Goal: Complete application form: Complete application form

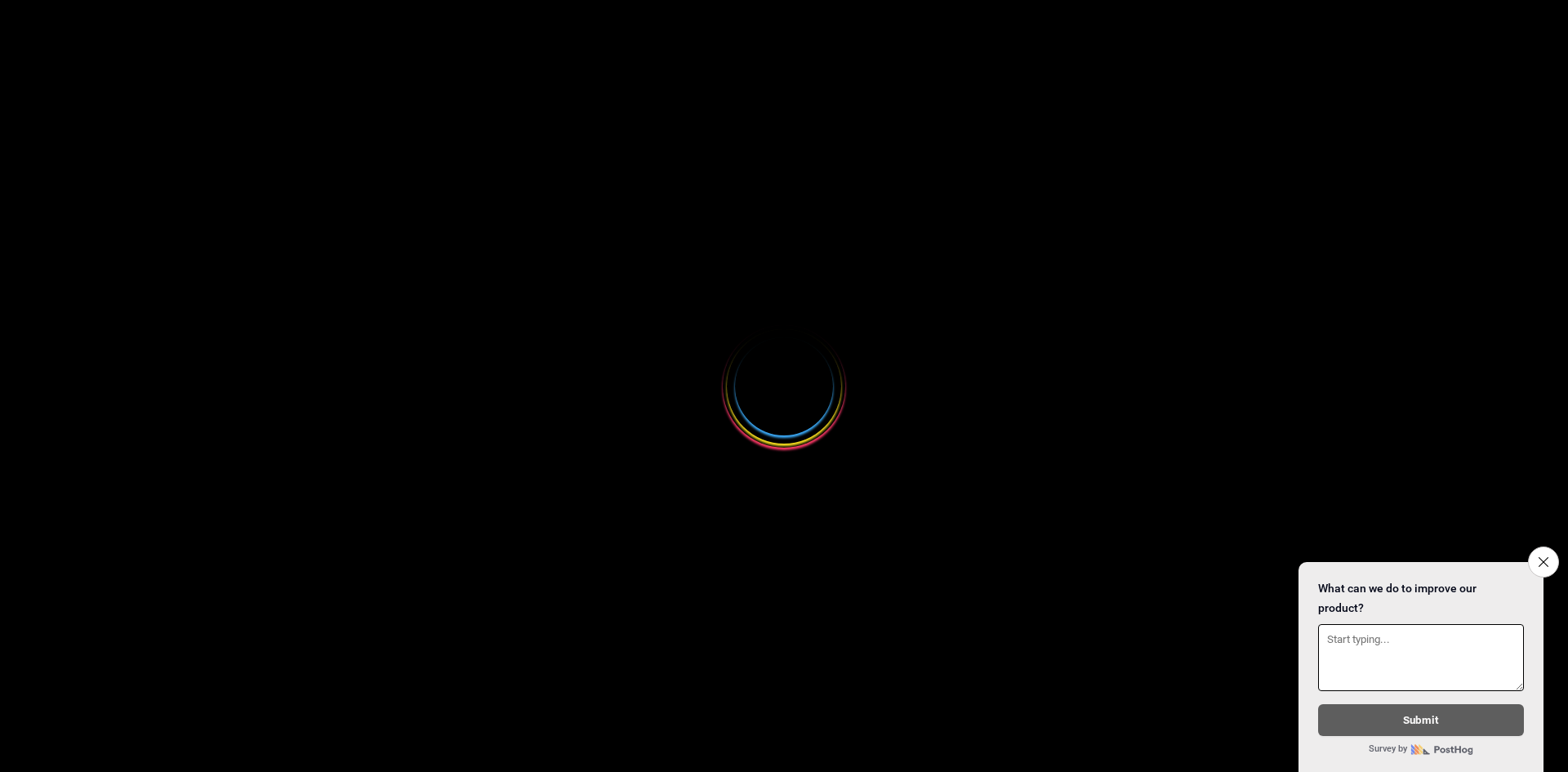
select select
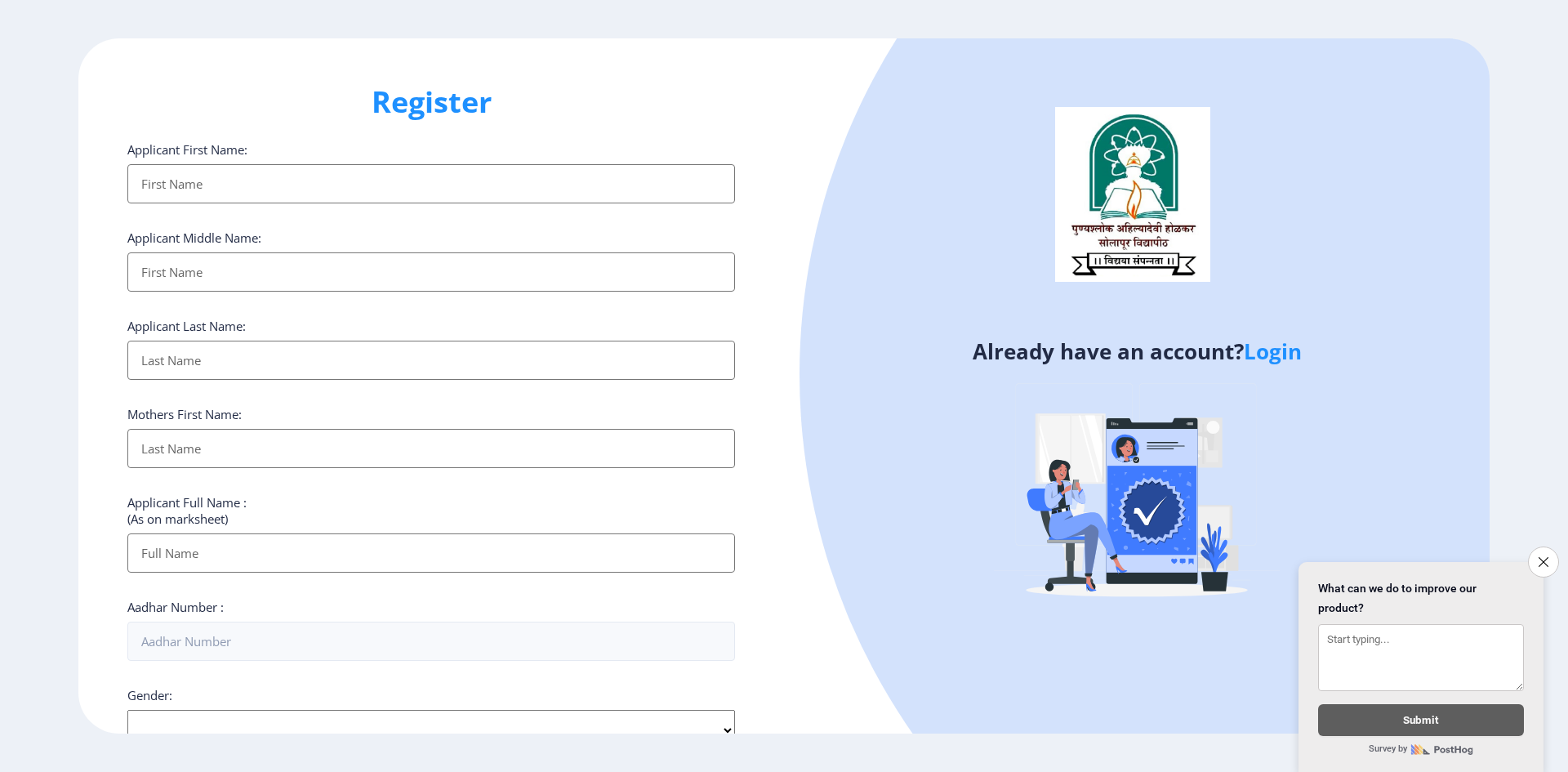
click at [196, 184] on input "Applicant First Name:" at bounding box center [431, 184] width 608 height 39
type input "Shraddha"
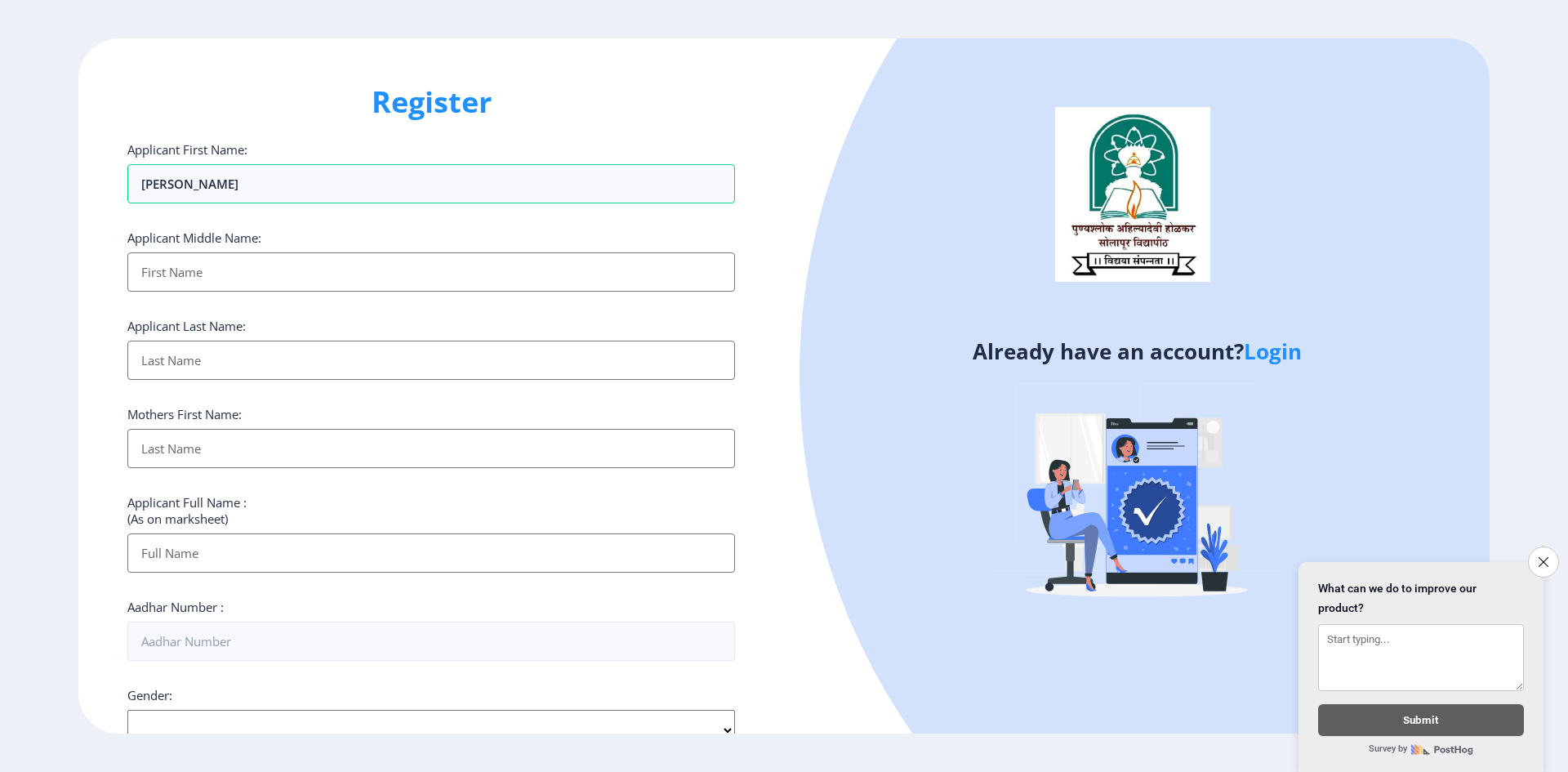
click at [200, 275] on input "Applicant First Name:" at bounding box center [431, 272] width 608 height 39
type input "Ravi"
click at [173, 362] on input "Applicant First Name:" at bounding box center [431, 360] width 608 height 39
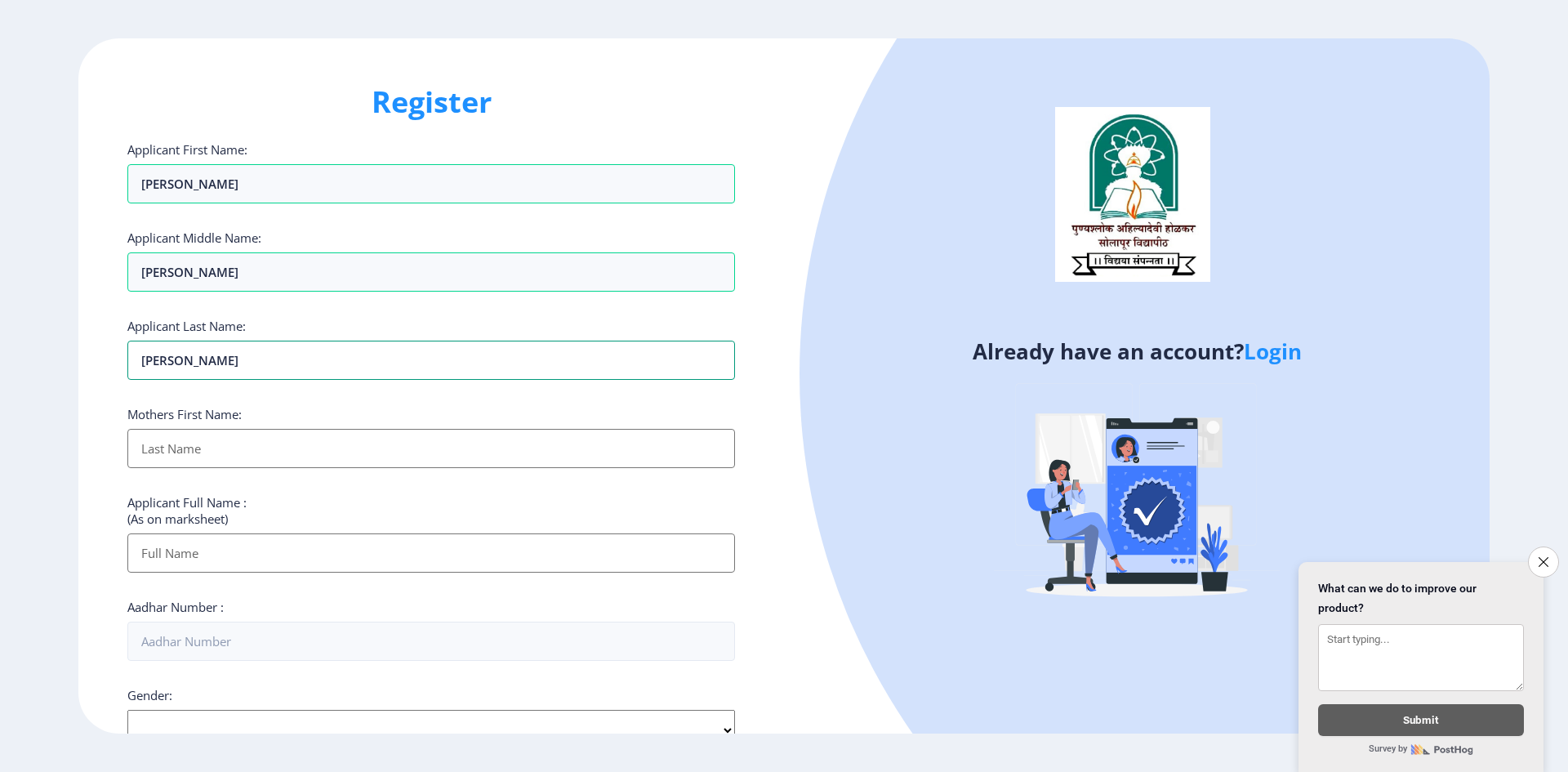
type input "Lunawat"
click at [179, 447] on input "Applicant First Name:" at bounding box center [431, 449] width 608 height 39
type input "Pramila"
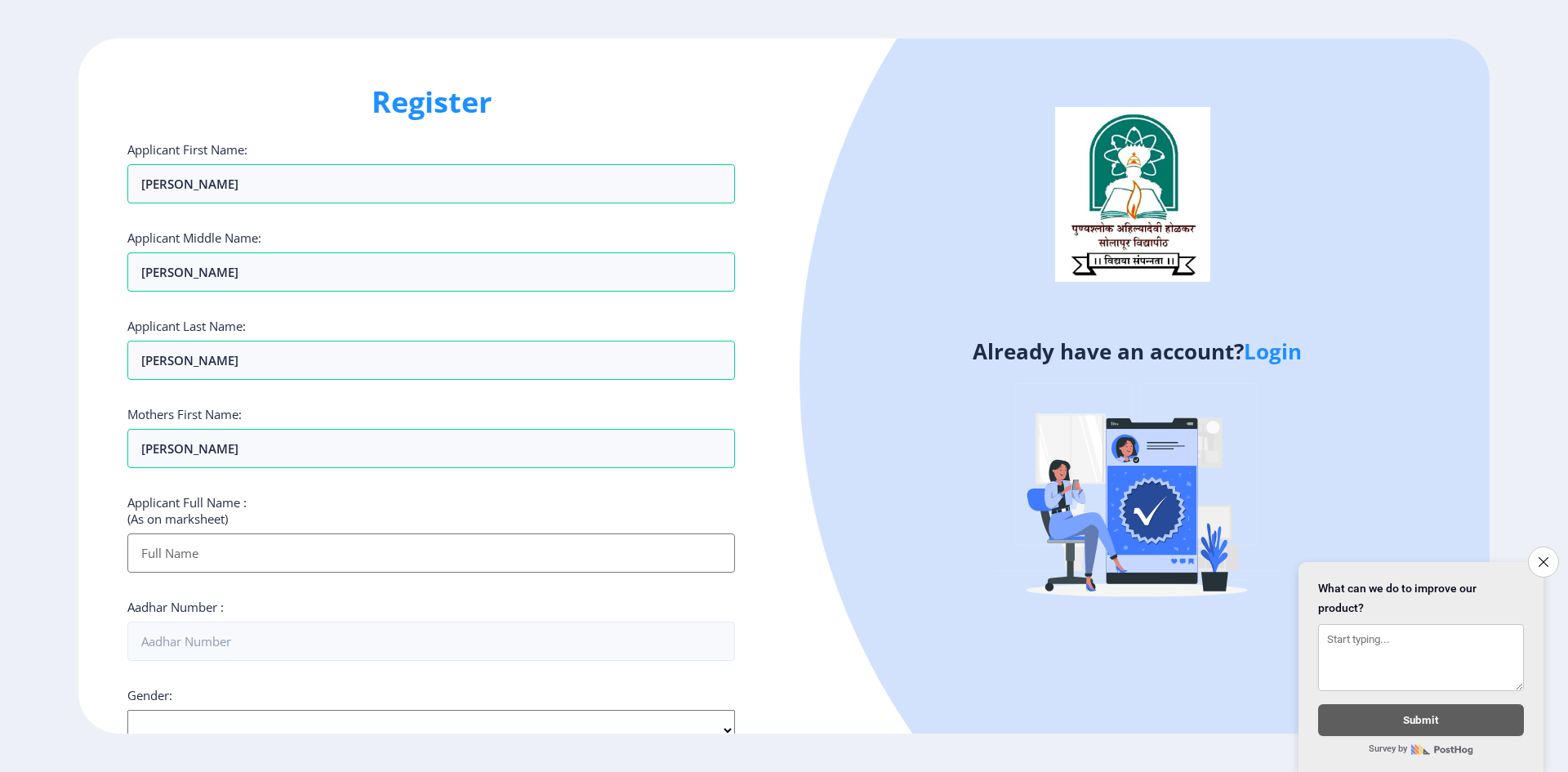
click at [208, 553] on input "Applicant First Name:" at bounding box center [431, 553] width 608 height 39
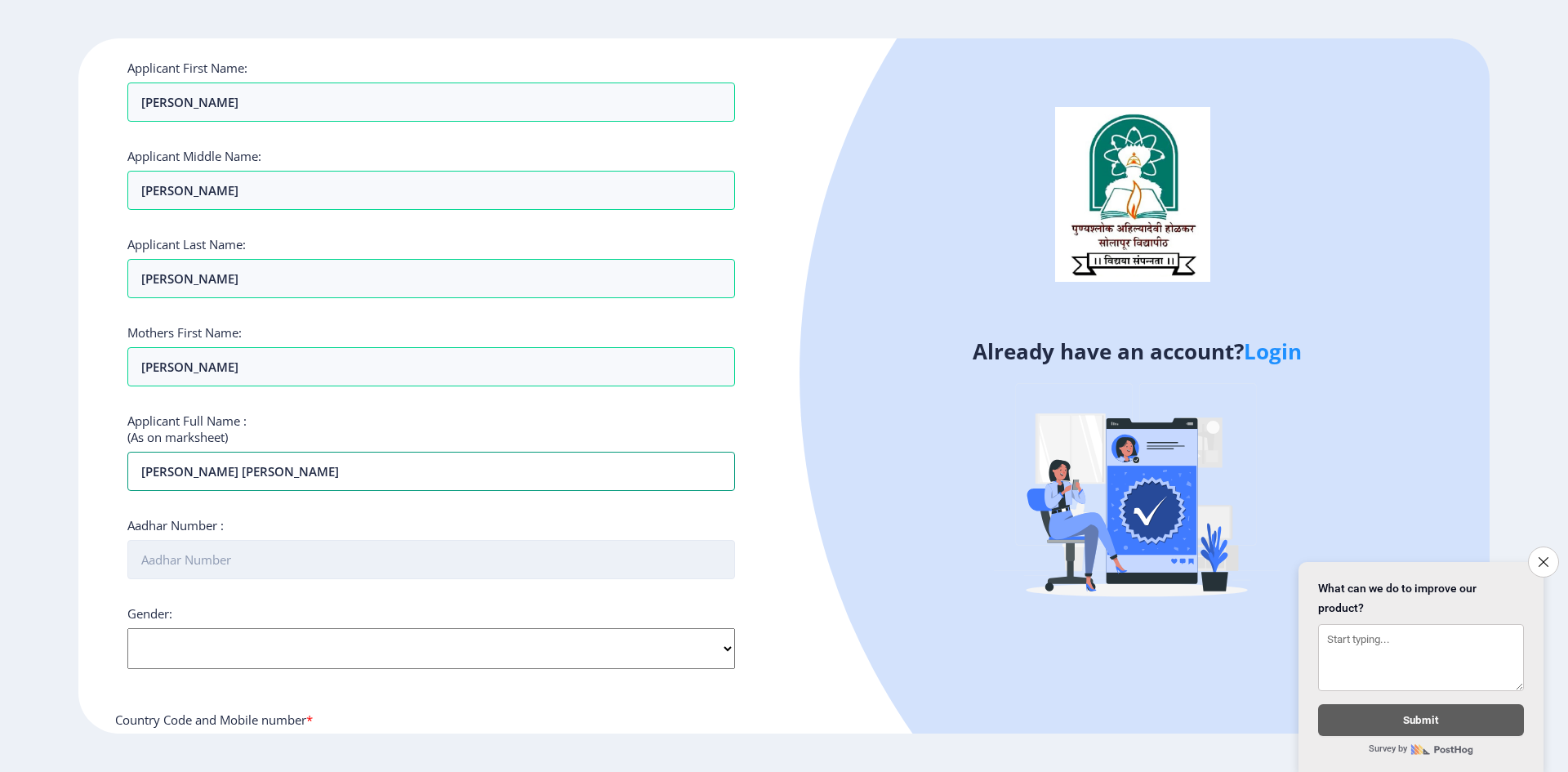
type input "Shraddha Ravi Lunawat"
click at [201, 565] on input "Aadhar Number :" at bounding box center [431, 560] width 608 height 39
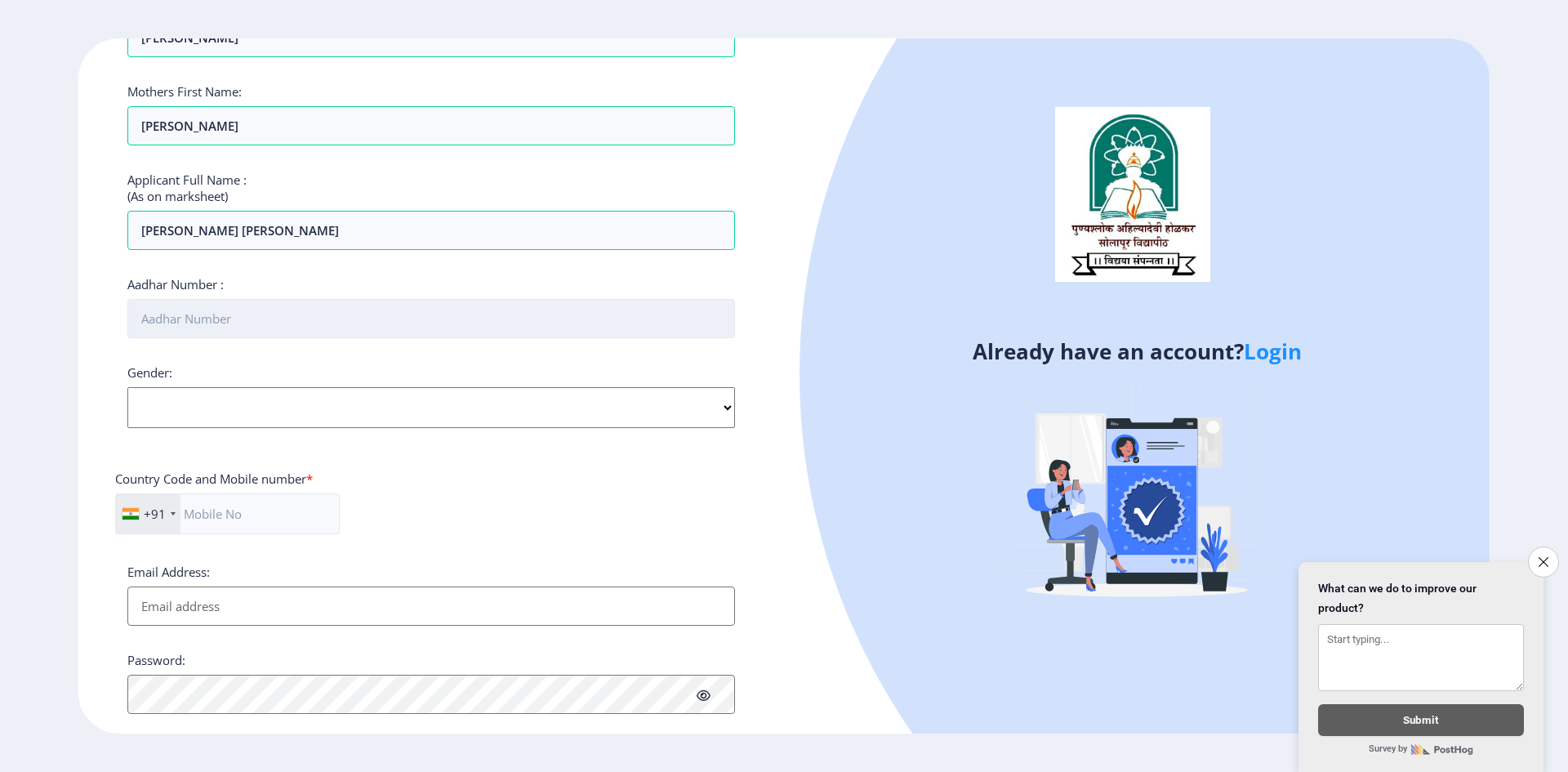
scroll to position [327, 0]
click at [173, 314] on input "Aadhar Number :" at bounding box center [431, 314] width 608 height 39
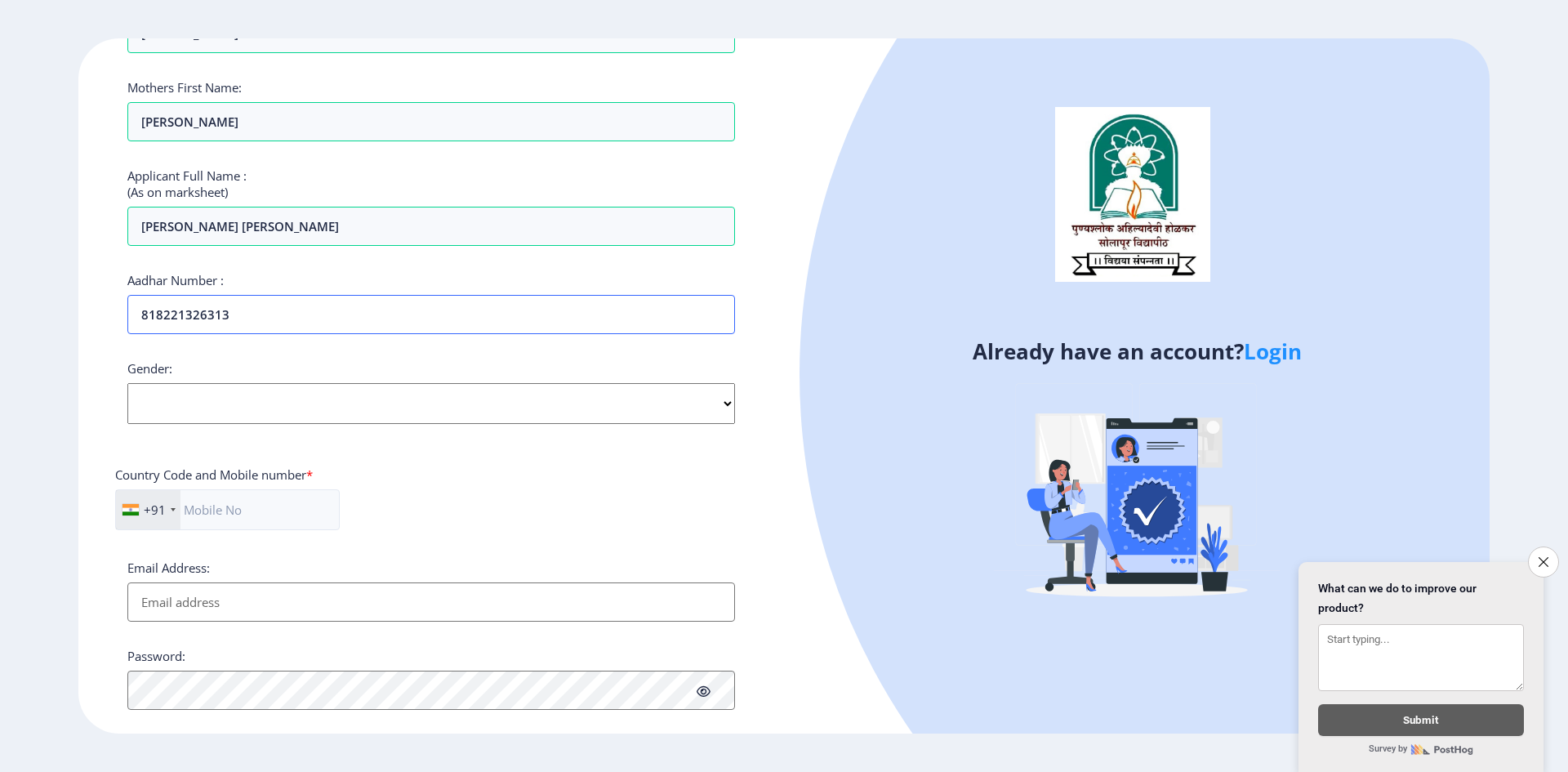
type input "818221326313"
click at [198, 393] on select "Select Gender Male Female Other" at bounding box center [431, 404] width 608 height 41
select select "Female"
click at [128, 383] on select "Select Gender Male Female Other" at bounding box center [431, 404] width 608 height 41
click at [200, 408] on select "Select Gender Male Female Other" at bounding box center [431, 404] width 608 height 41
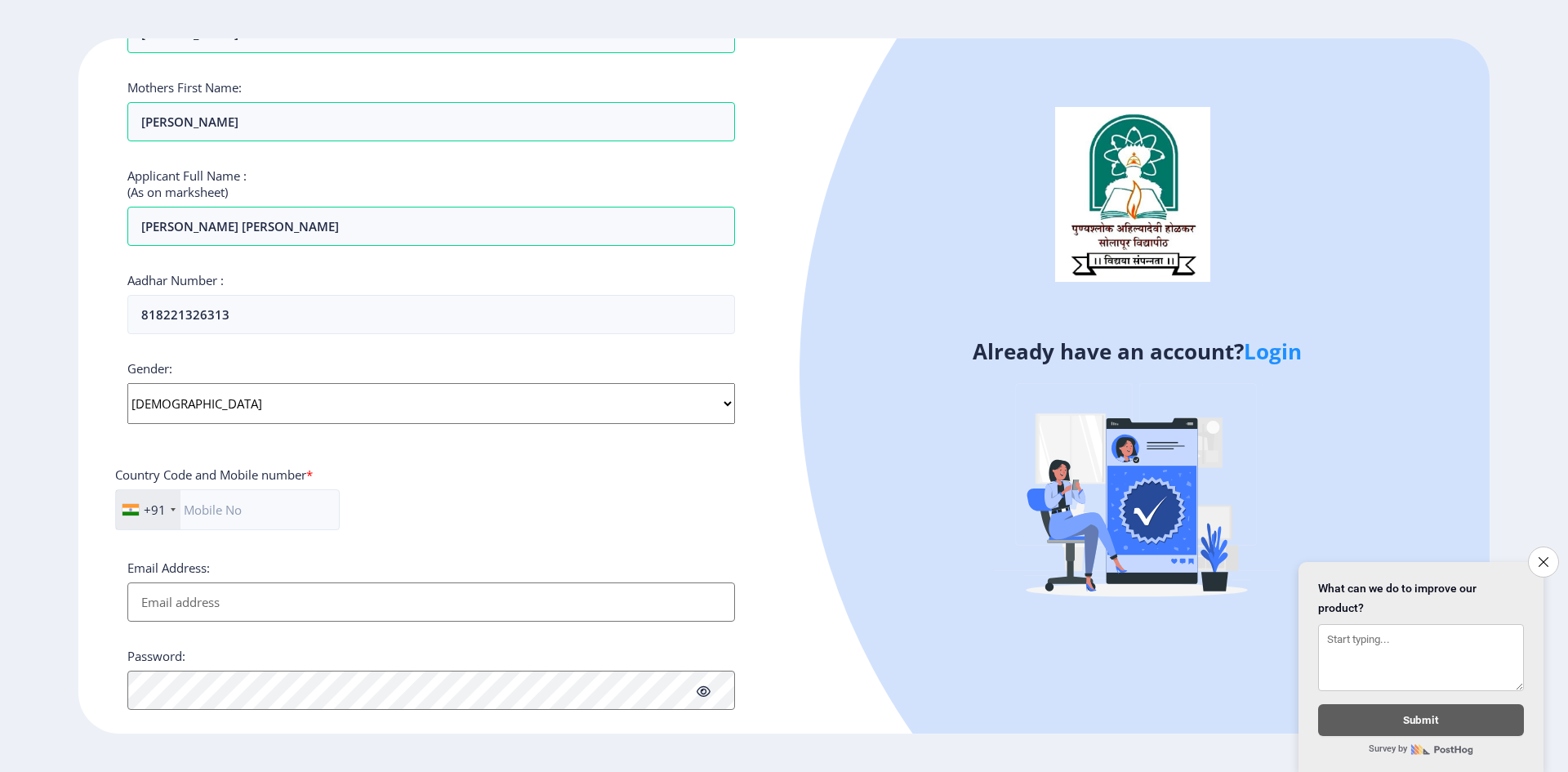
click at [128, 383] on select "Select Gender Male Female Other" at bounding box center [431, 404] width 608 height 41
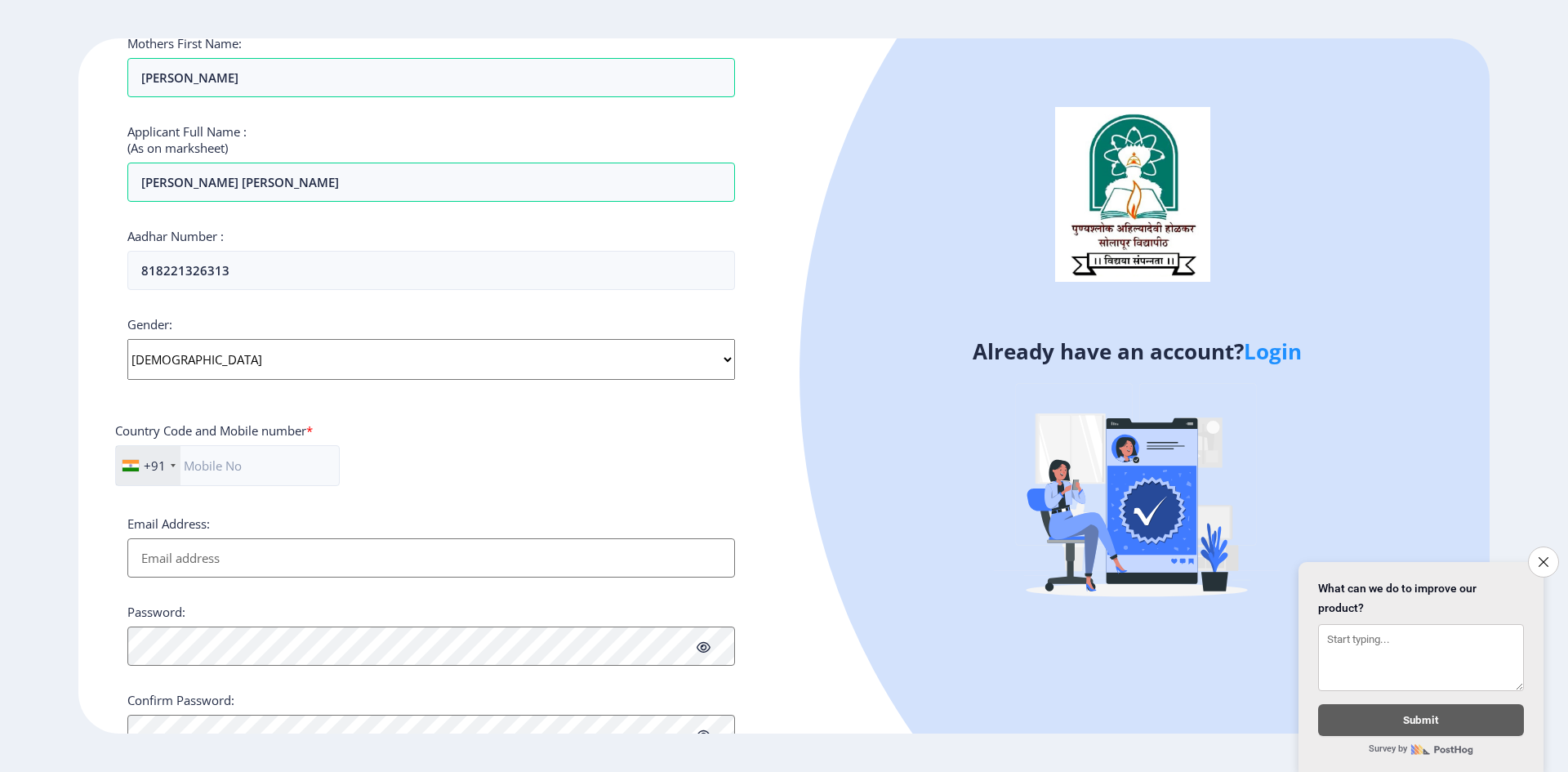
scroll to position [409, 0]
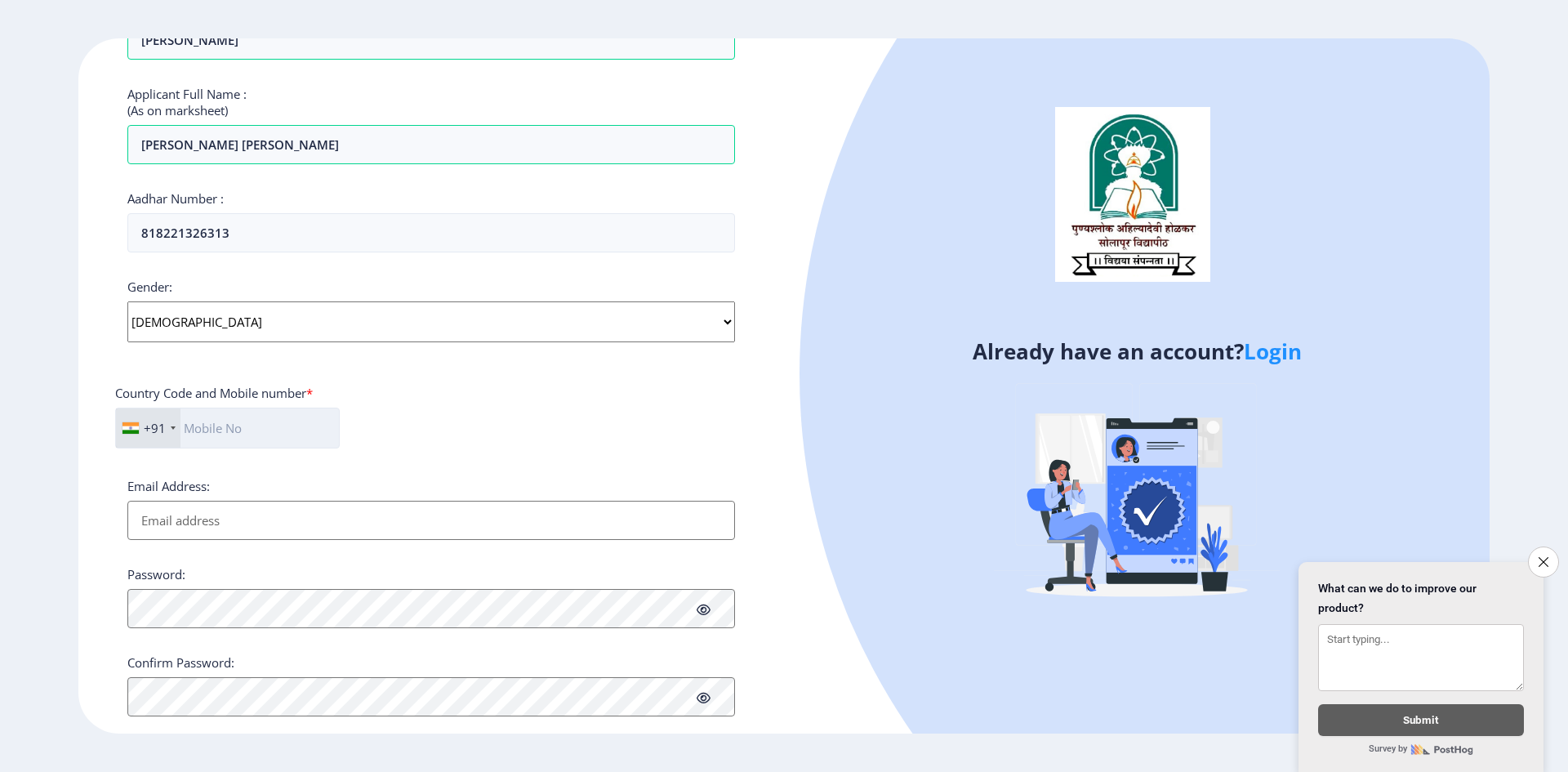
click at [220, 430] on input "text" at bounding box center [228, 428] width 224 height 41
type input "9822294957"
click at [164, 525] on input "Email Address:" at bounding box center [431, 521] width 608 height 39
type input "[EMAIL_ADDRESS][DOMAIN_NAME]"
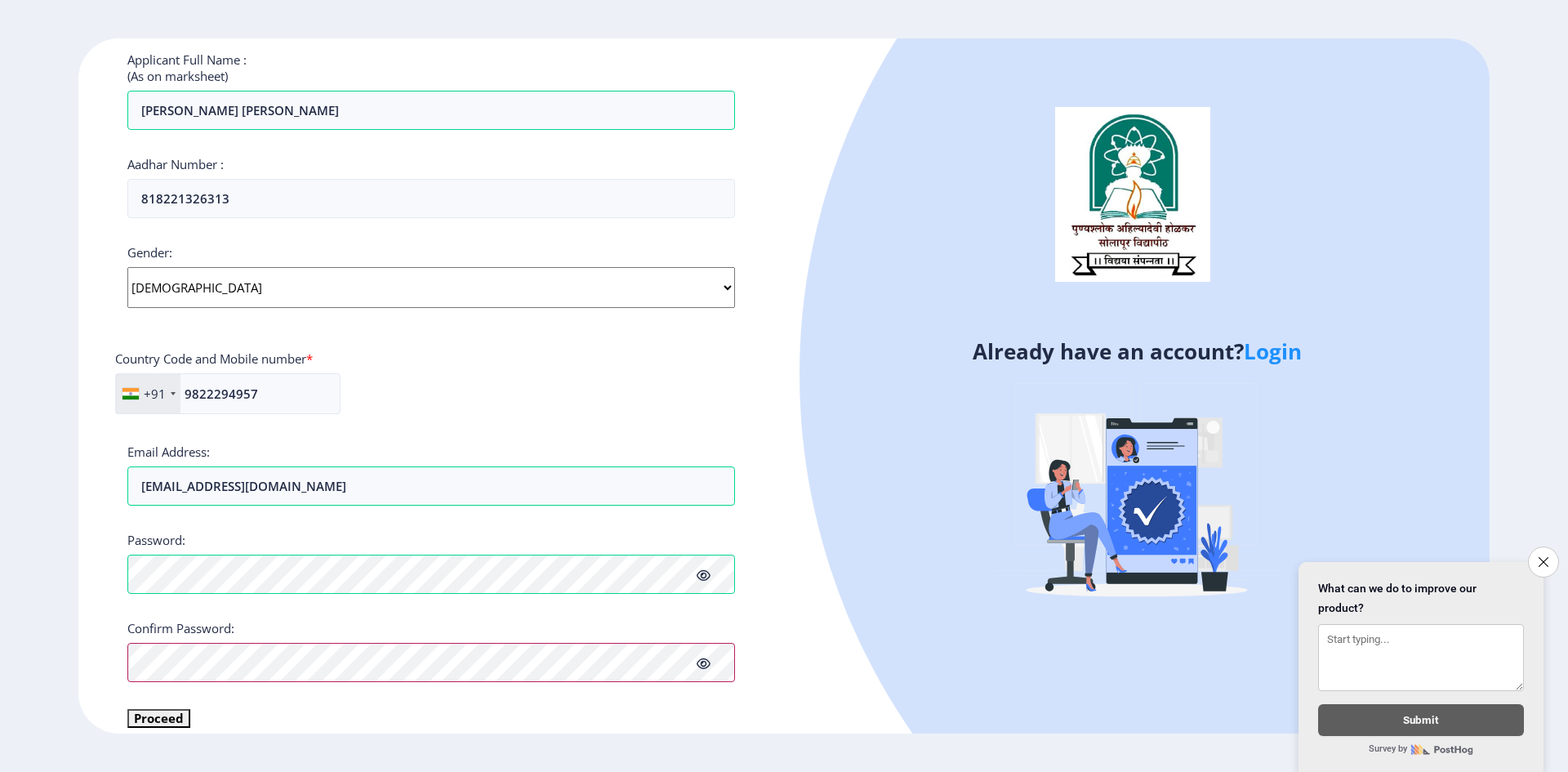
scroll to position [462, 0]
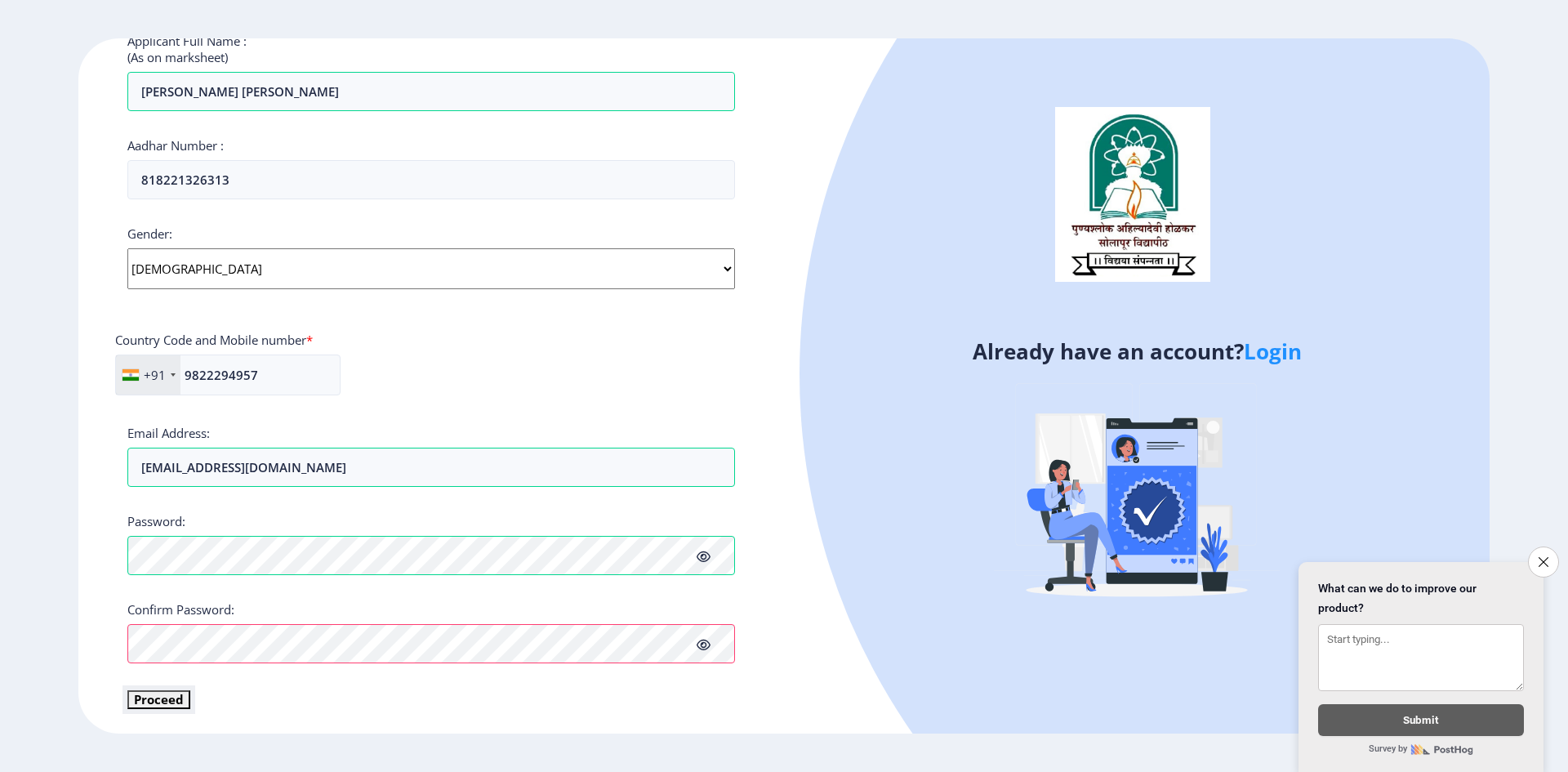
click at [169, 699] on button "Proceed" at bounding box center [159, 699] width 63 height 19
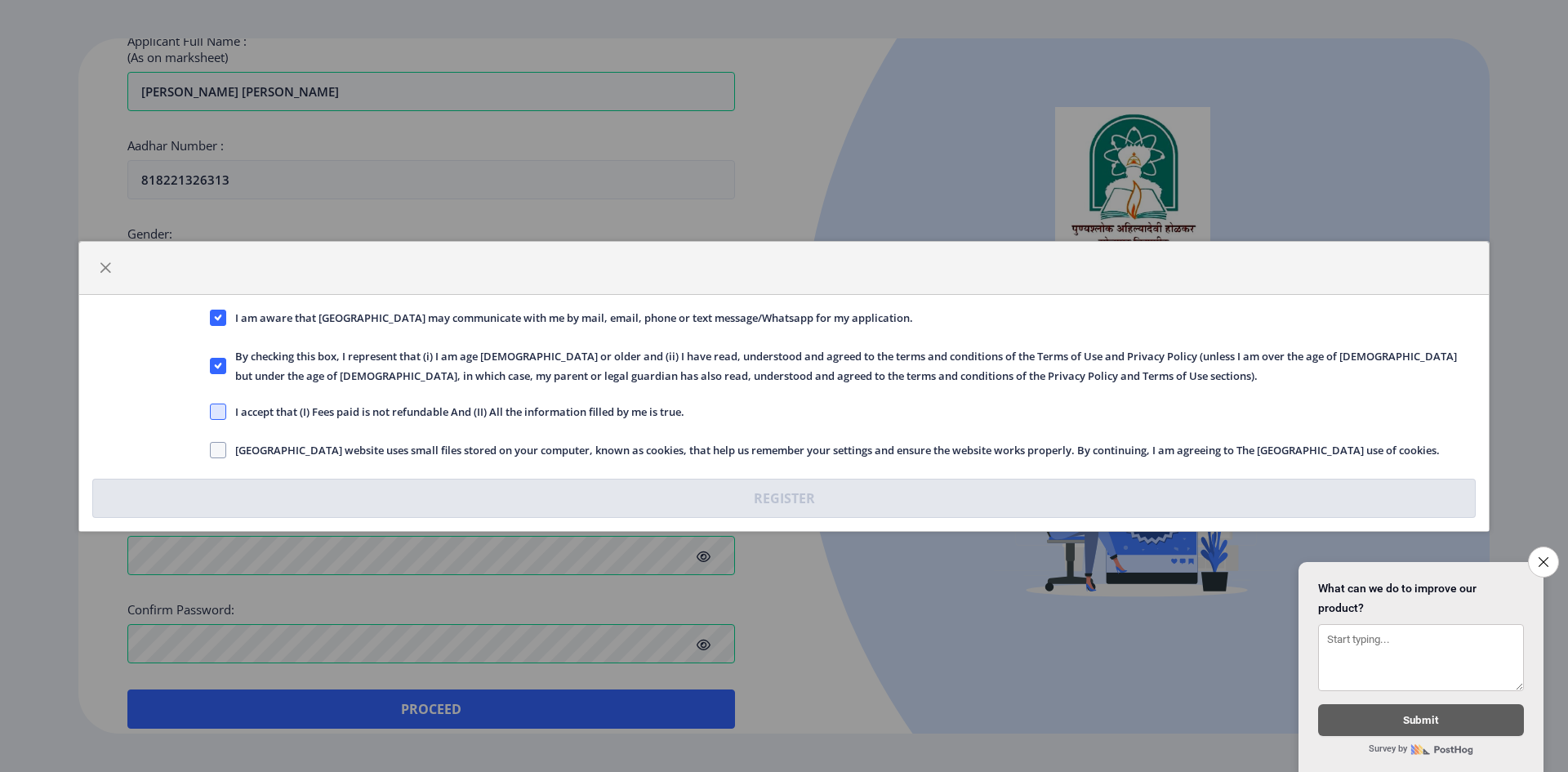
click at [223, 416] on span at bounding box center [218, 412] width 16 height 16
click at [210, 412] on input "I accept that (I) Fees paid is not refundable And (II) All the information fill…" at bounding box center [210, 411] width 1 height 1
checkbox input "true"
click at [224, 456] on span at bounding box center [218, 450] width 16 height 16
click at [210, 450] on input "Solapur University website uses small files stored on your computer, known as c…" at bounding box center [210, 449] width 1 height 1
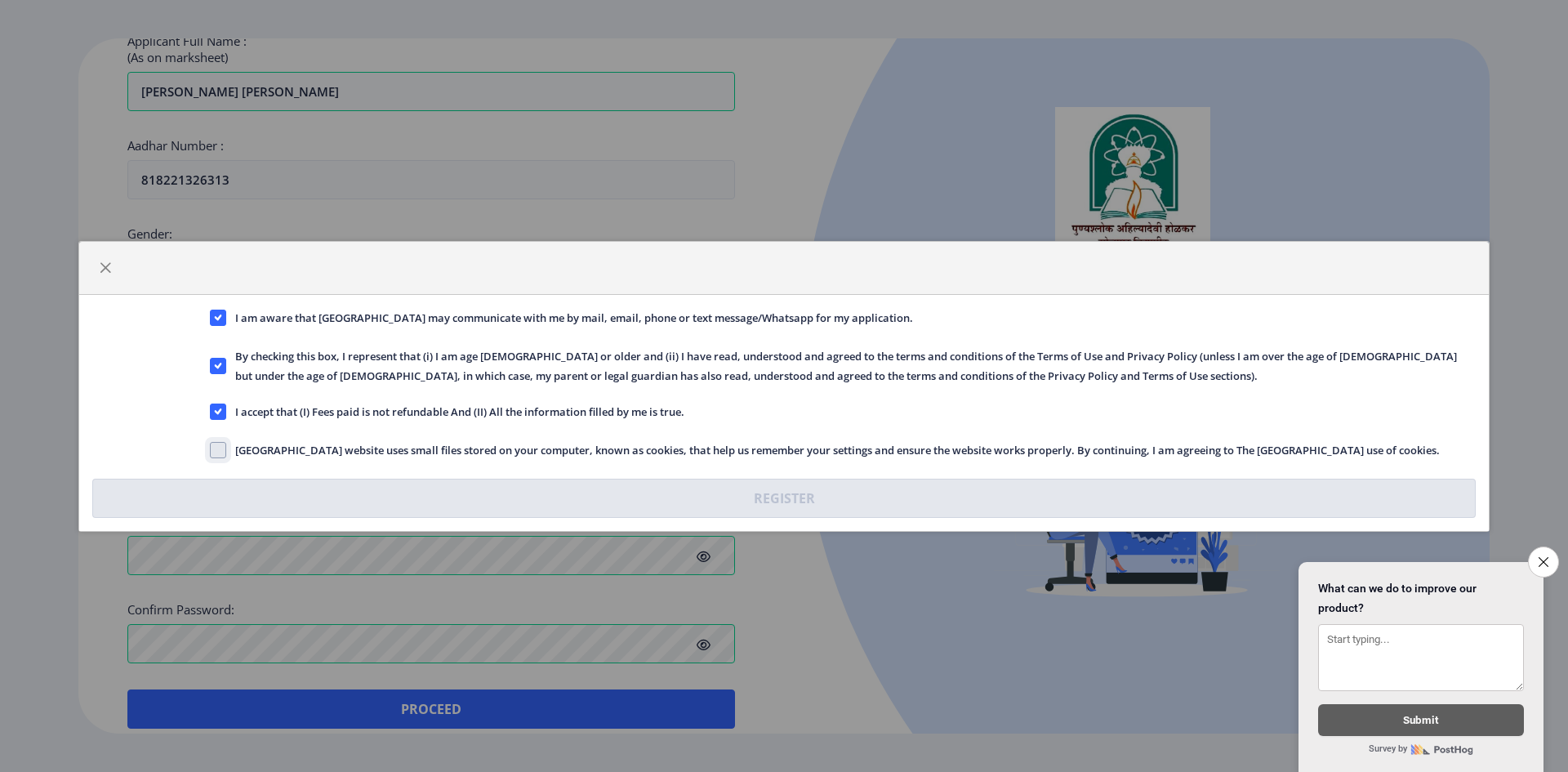
checkbox input "true"
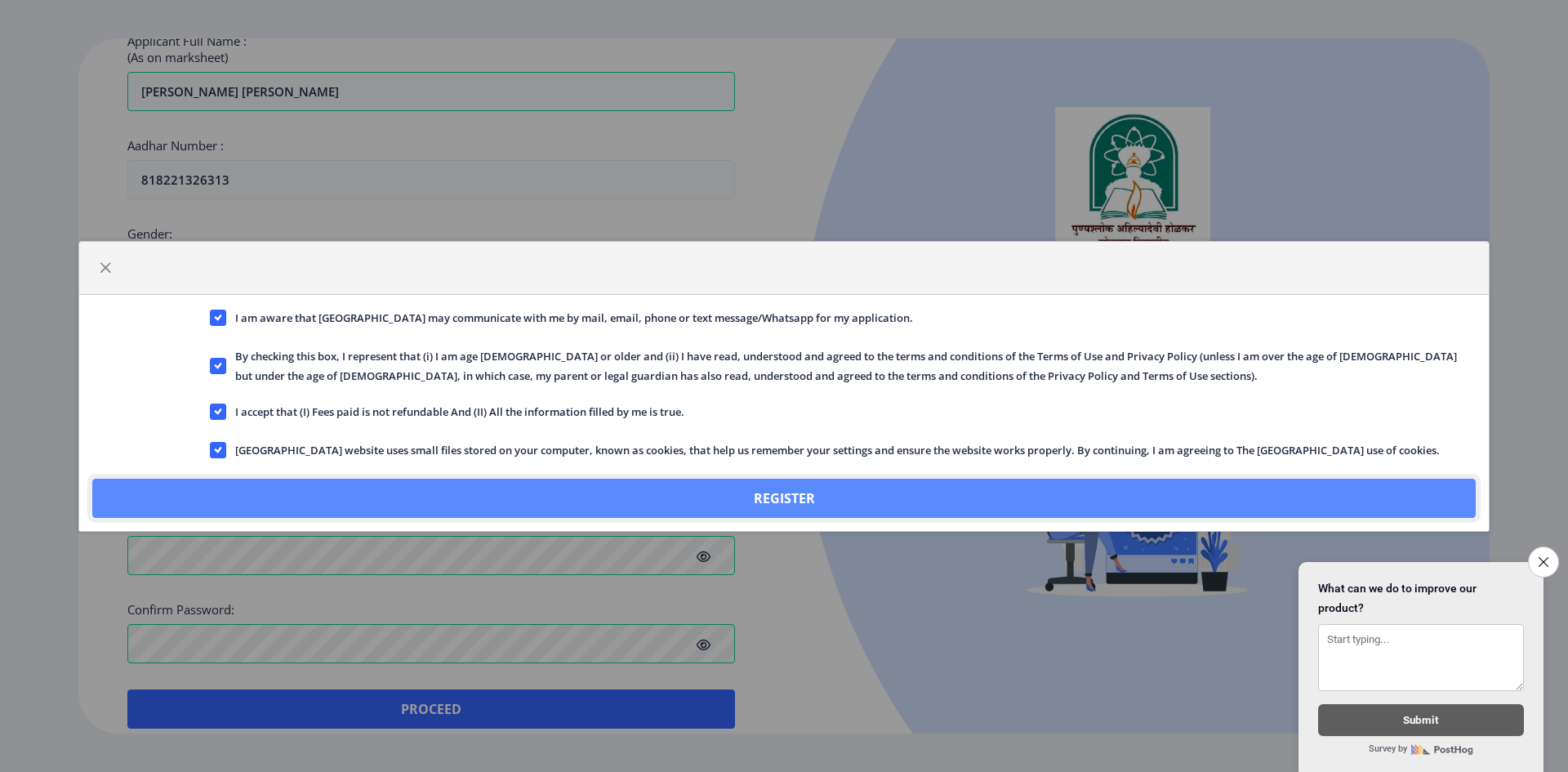
click at [759, 493] on button "Register" at bounding box center [784, 499] width 1384 height 39
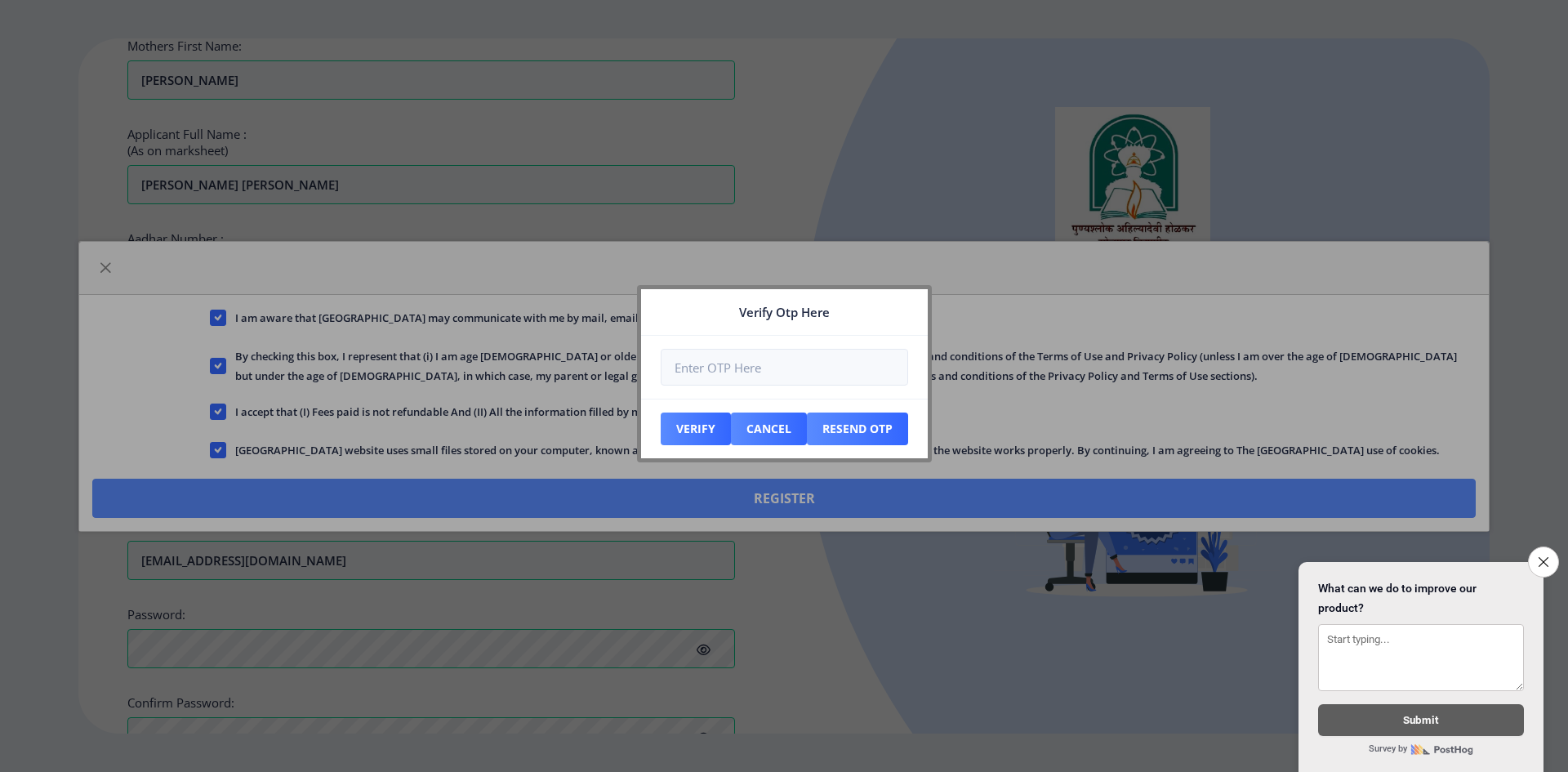
scroll to position [555, 0]
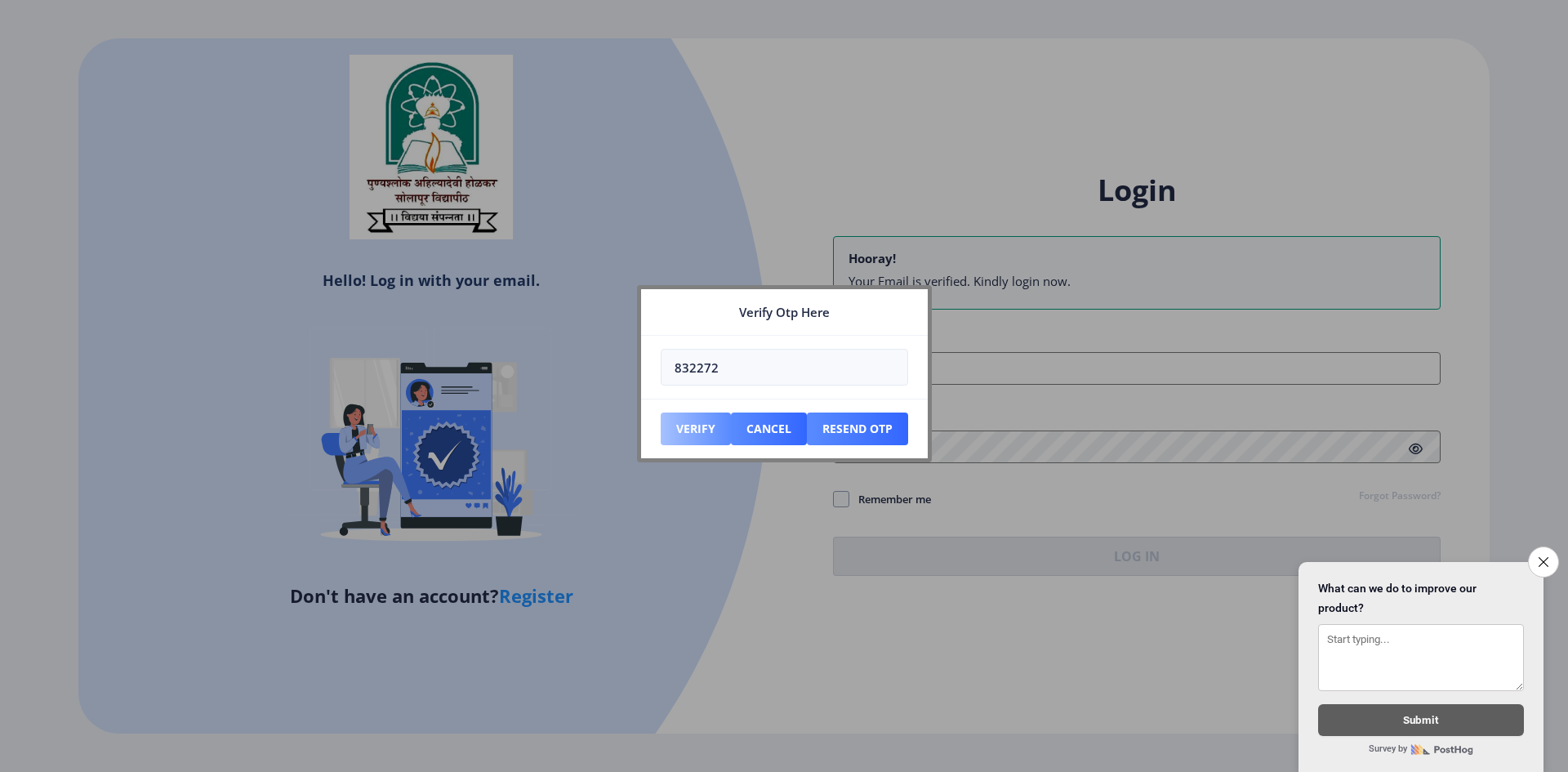
type input "832272"
click at [700, 430] on button "Verify" at bounding box center [696, 429] width 70 height 33
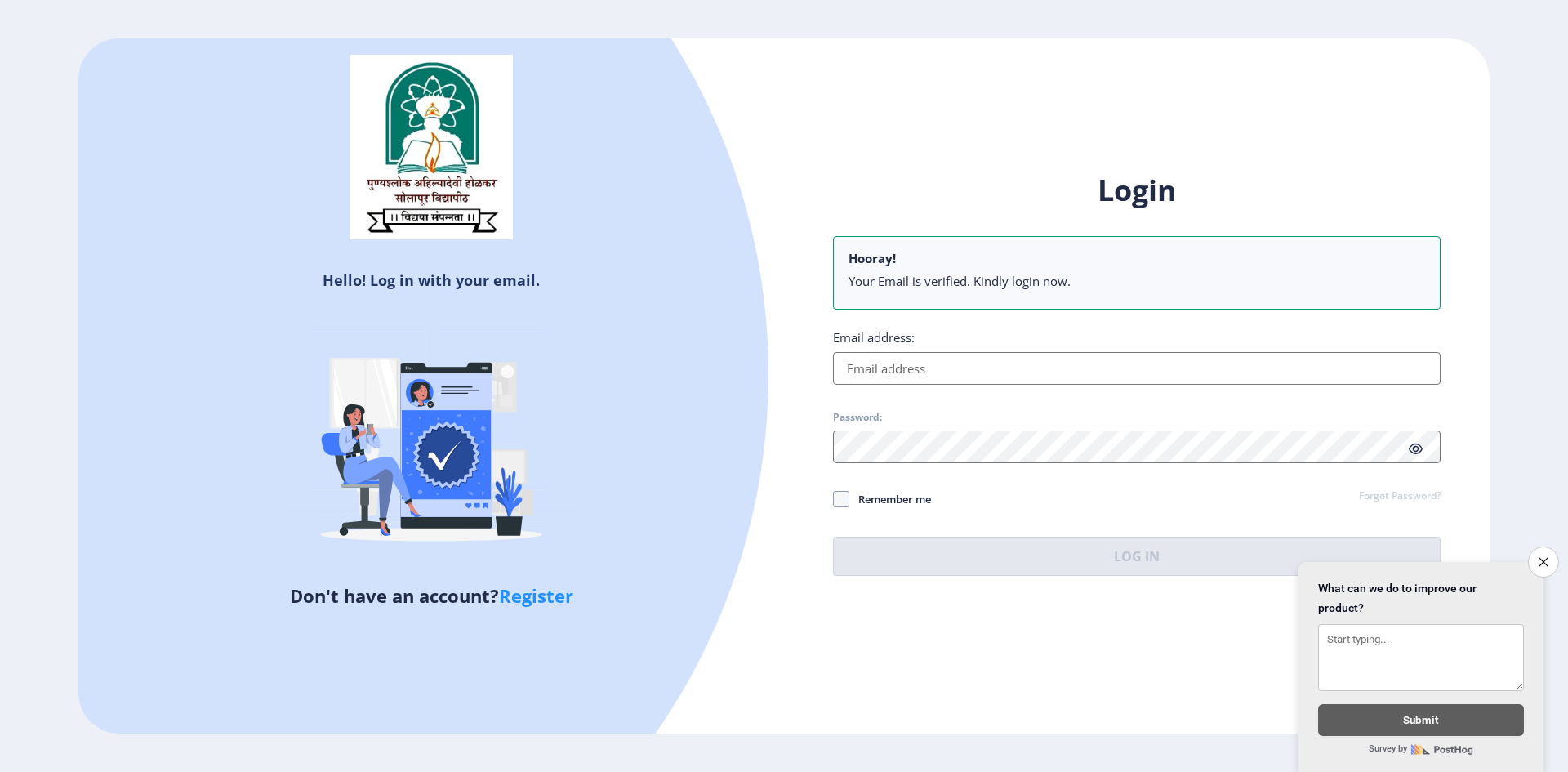
type input "[EMAIL_ADDRESS][DOMAIN_NAME]"
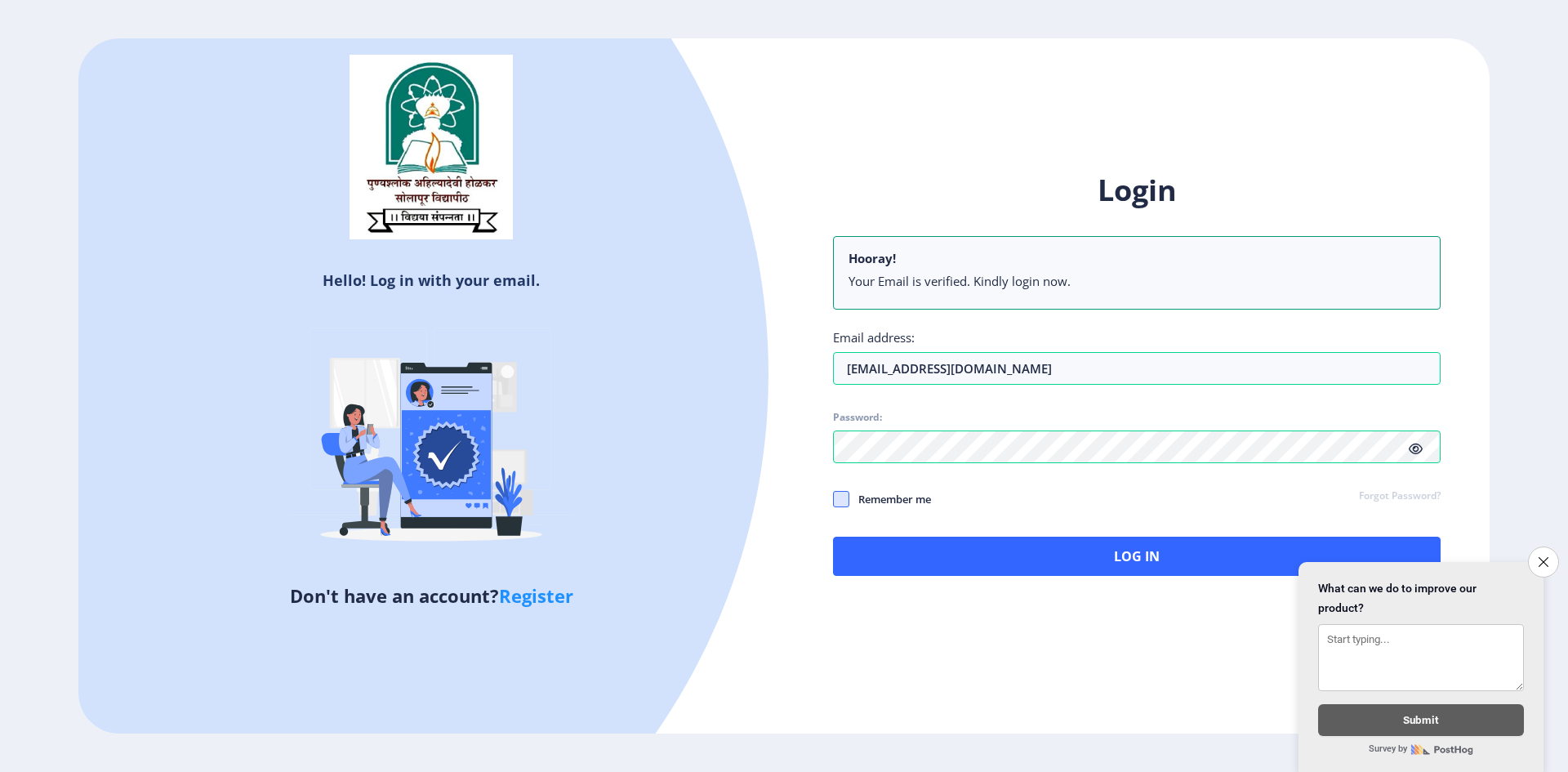
click at [782, 500] on span at bounding box center [841, 499] width 16 height 16
click at [782, 499] on input "Remember me" at bounding box center [833, 499] width 1 height 1
checkbox input "true"
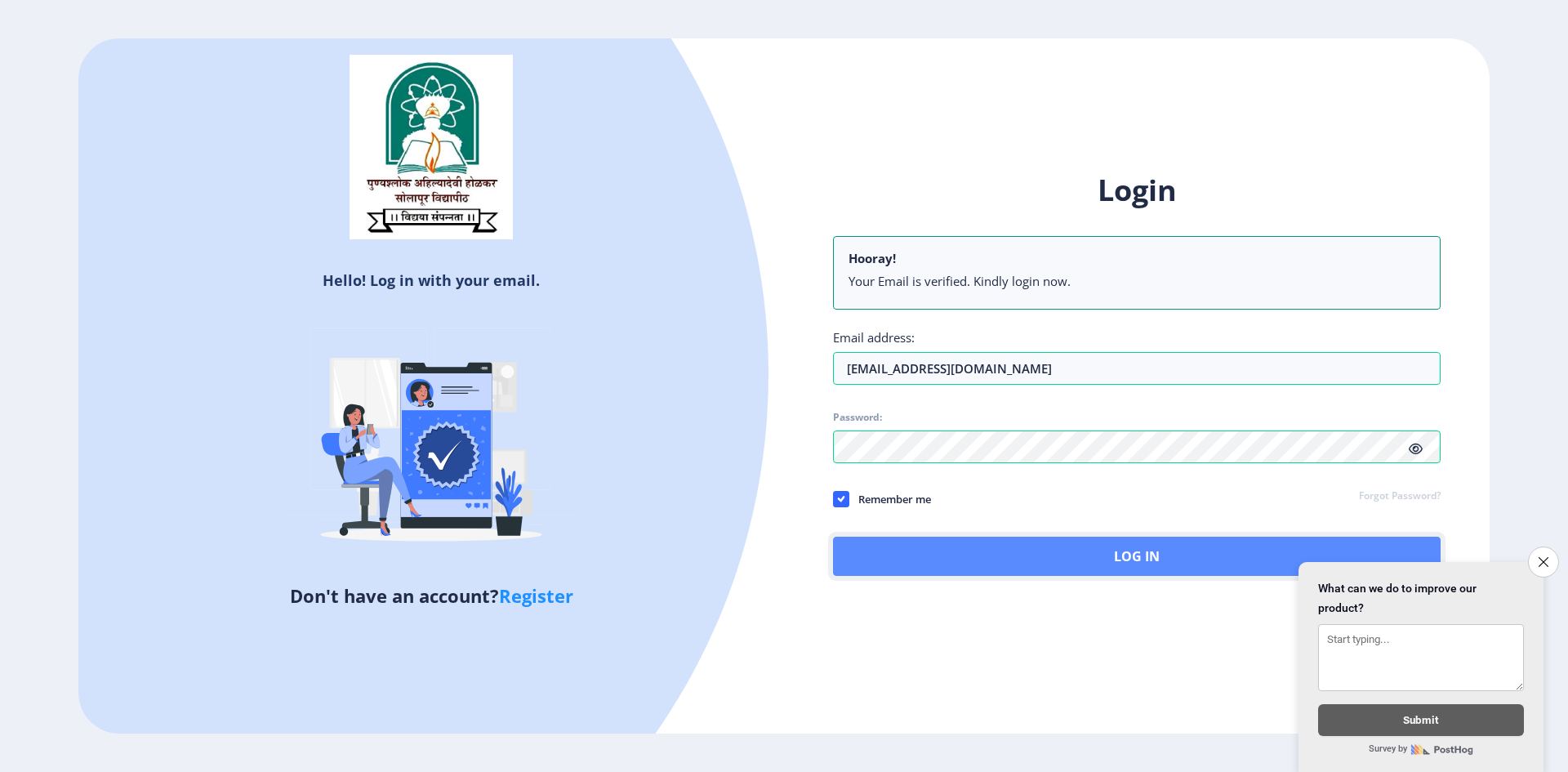
click at [782, 555] on button "Log In" at bounding box center [1137, 557] width 608 height 39
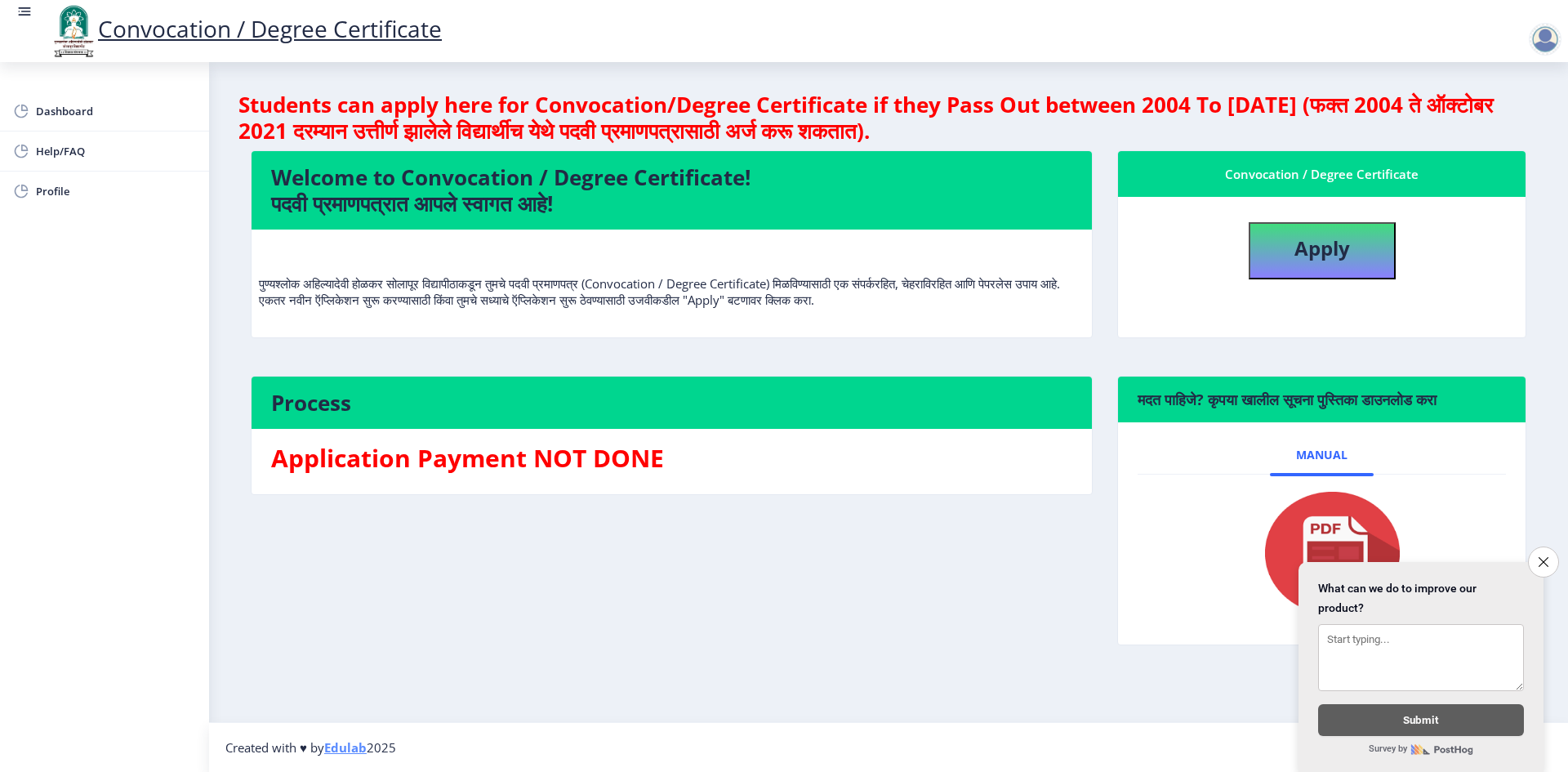
click at [173, 30] on link "Convocation / Degree Certificate" at bounding box center [246, 29] width 393 height 31
click at [782, 528] on img at bounding box center [1322, 553] width 164 height 131
click at [782, 452] on span "Manual" at bounding box center [1322, 455] width 52 height 13
click at [86, 110] on span "Dashboard" at bounding box center [116, 111] width 160 height 20
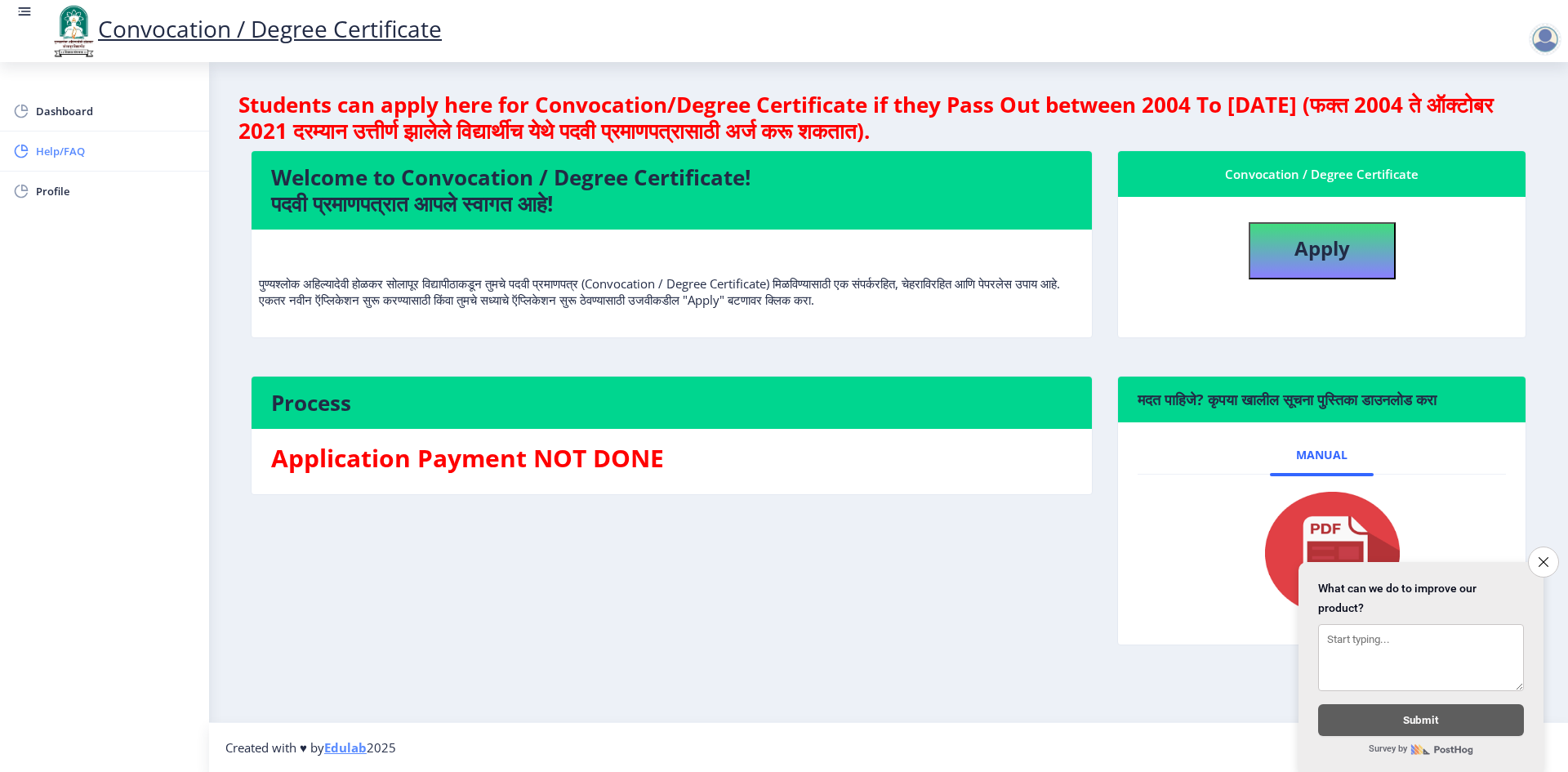
click at [79, 153] on span "Help/FAQ" at bounding box center [116, 151] width 160 height 20
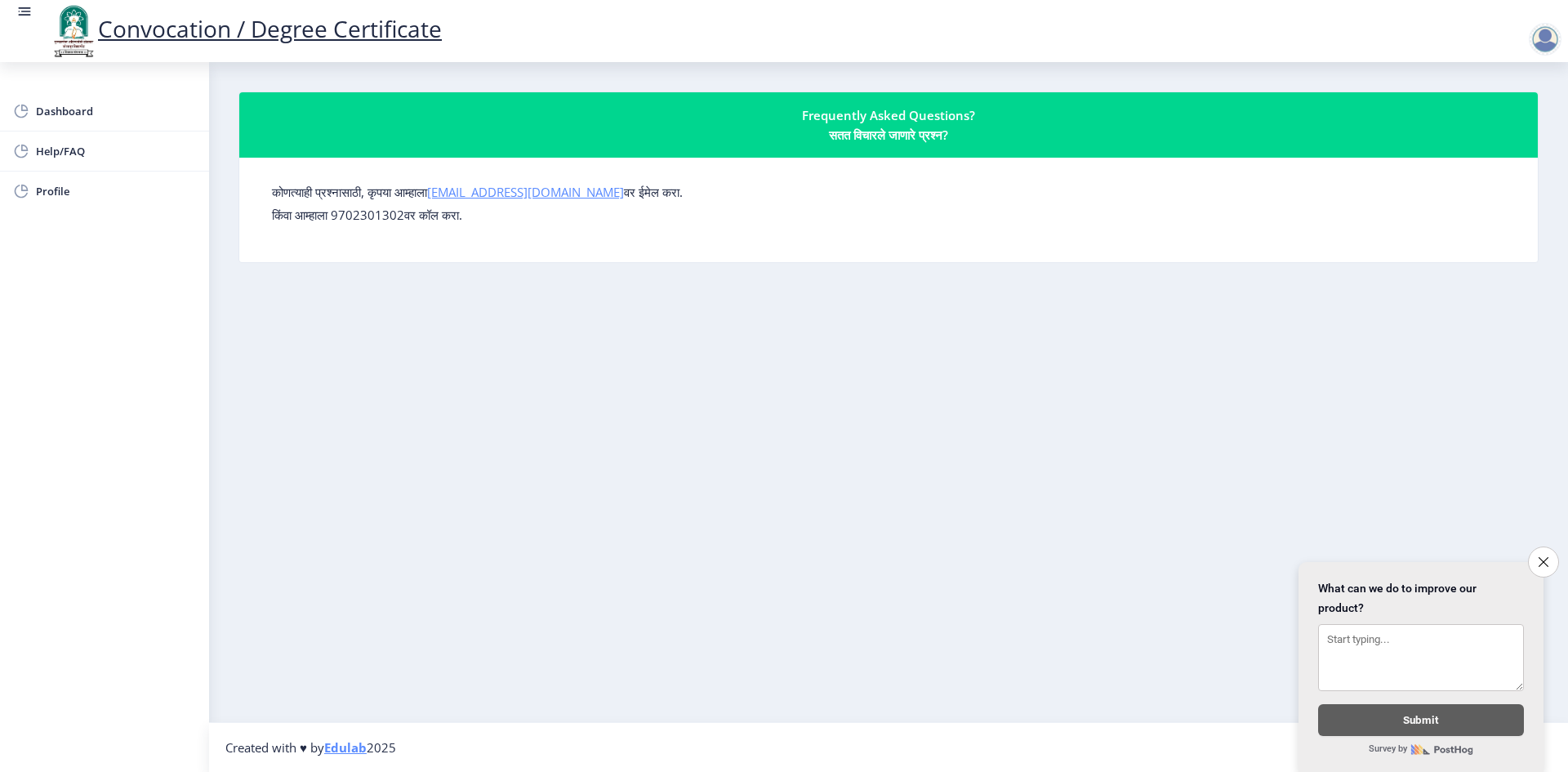
click at [511, 192] on link "su.sfc@studentscenter.in" at bounding box center [525, 192] width 197 height 16
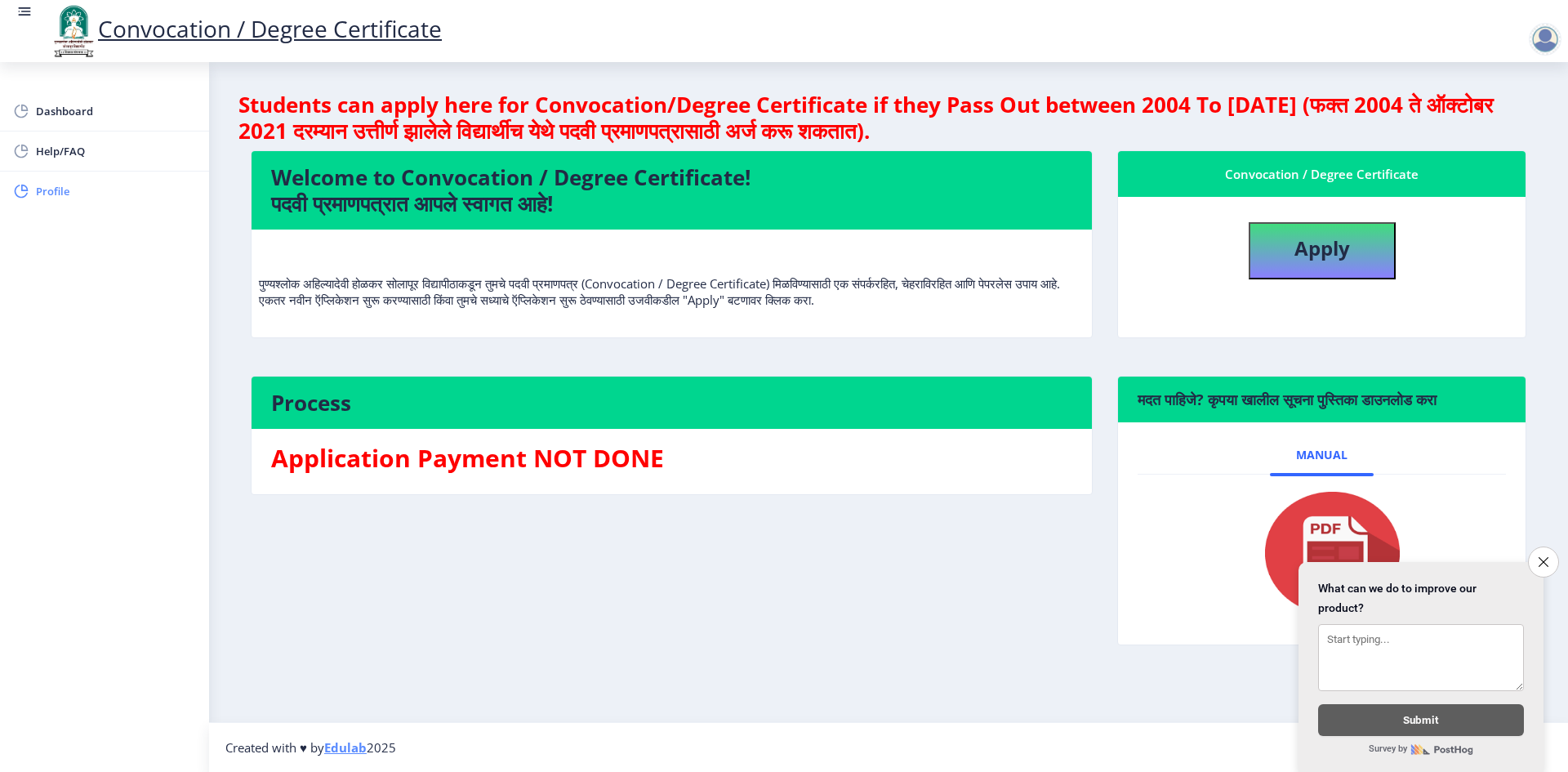
click at [55, 198] on span "Profile" at bounding box center [116, 192] width 160 height 20
select select
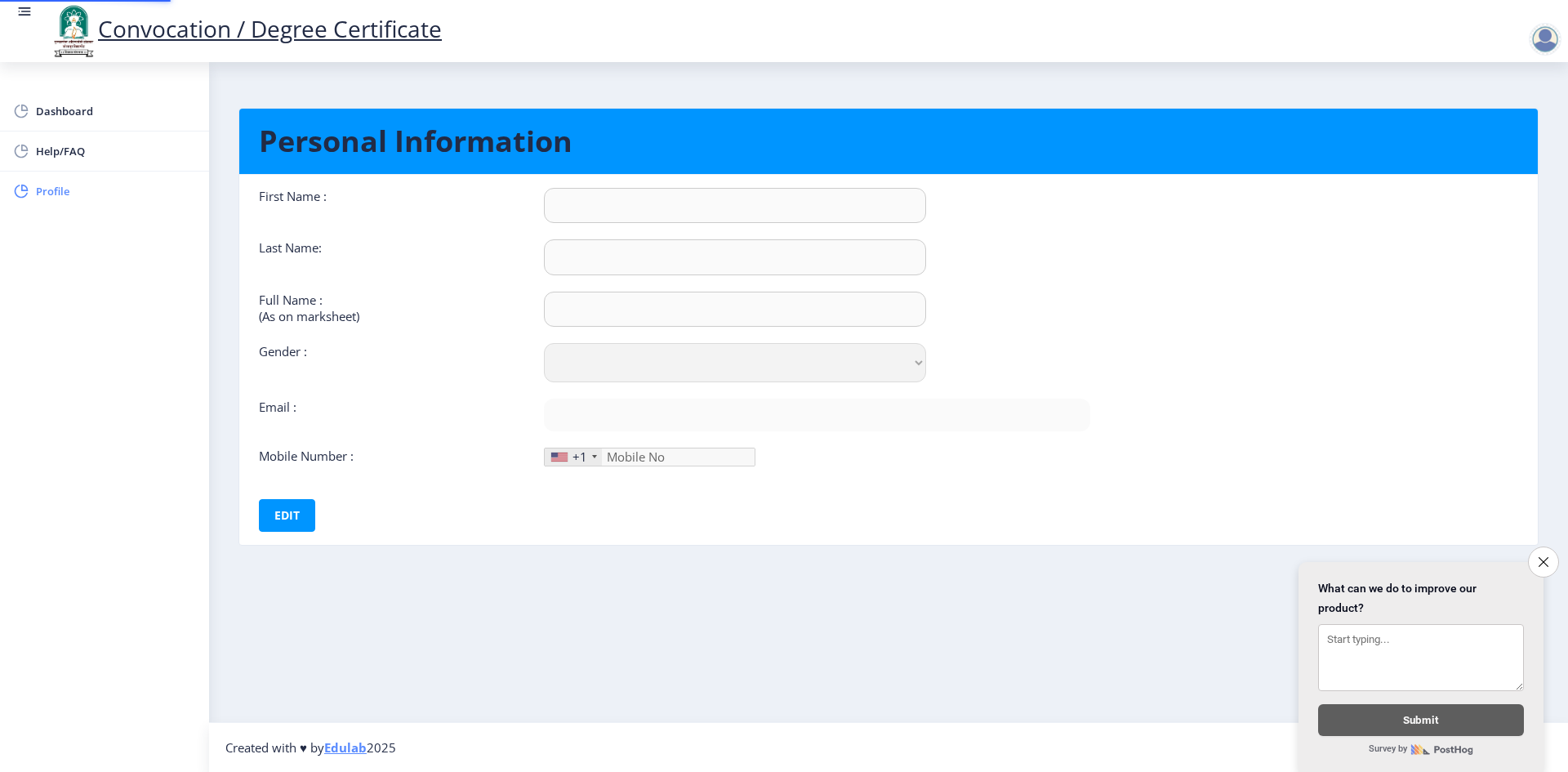
type input "Shraddha"
type input "Lunawat"
type input "Shraddha Ravi Lunawat"
select select "Female"
type input "[EMAIL_ADDRESS][DOMAIN_NAME]"
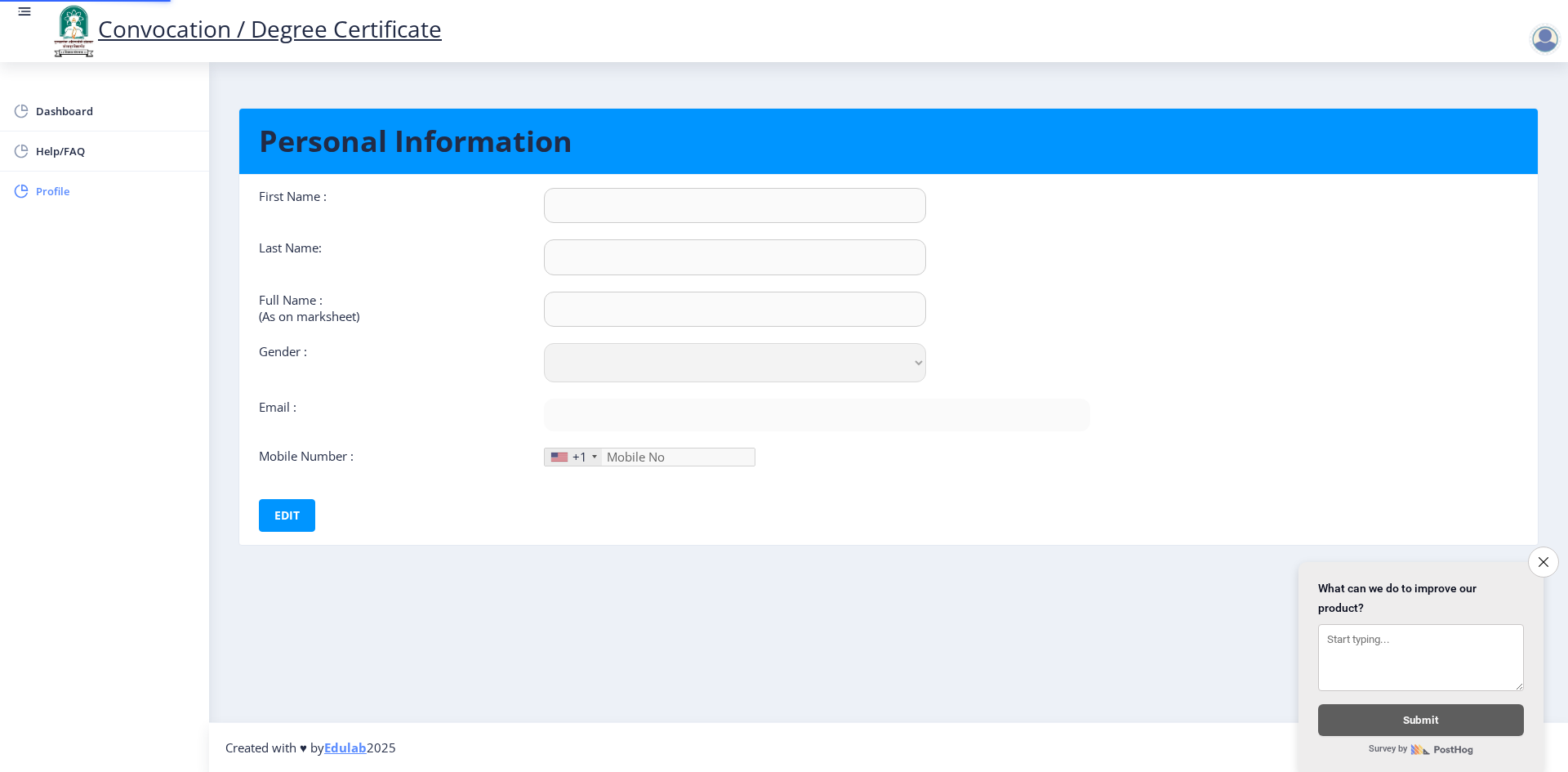
type input "9822294957"
click at [83, 154] on span "Help/FAQ" at bounding box center [116, 151] width 160 height 20
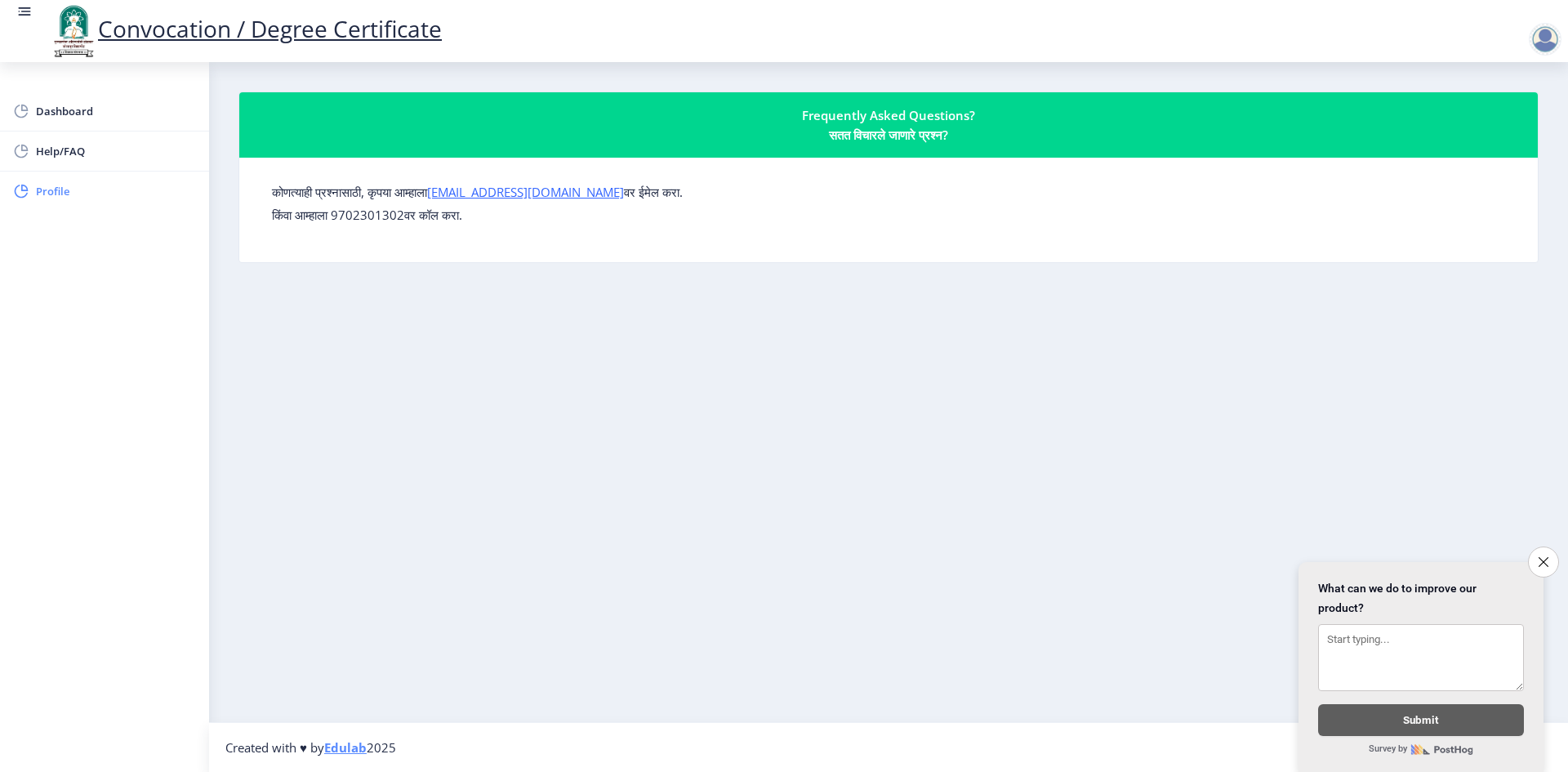
click at [77, 200] on span "Profile" at bounding box center [116, 192] width 160 height 20
select select
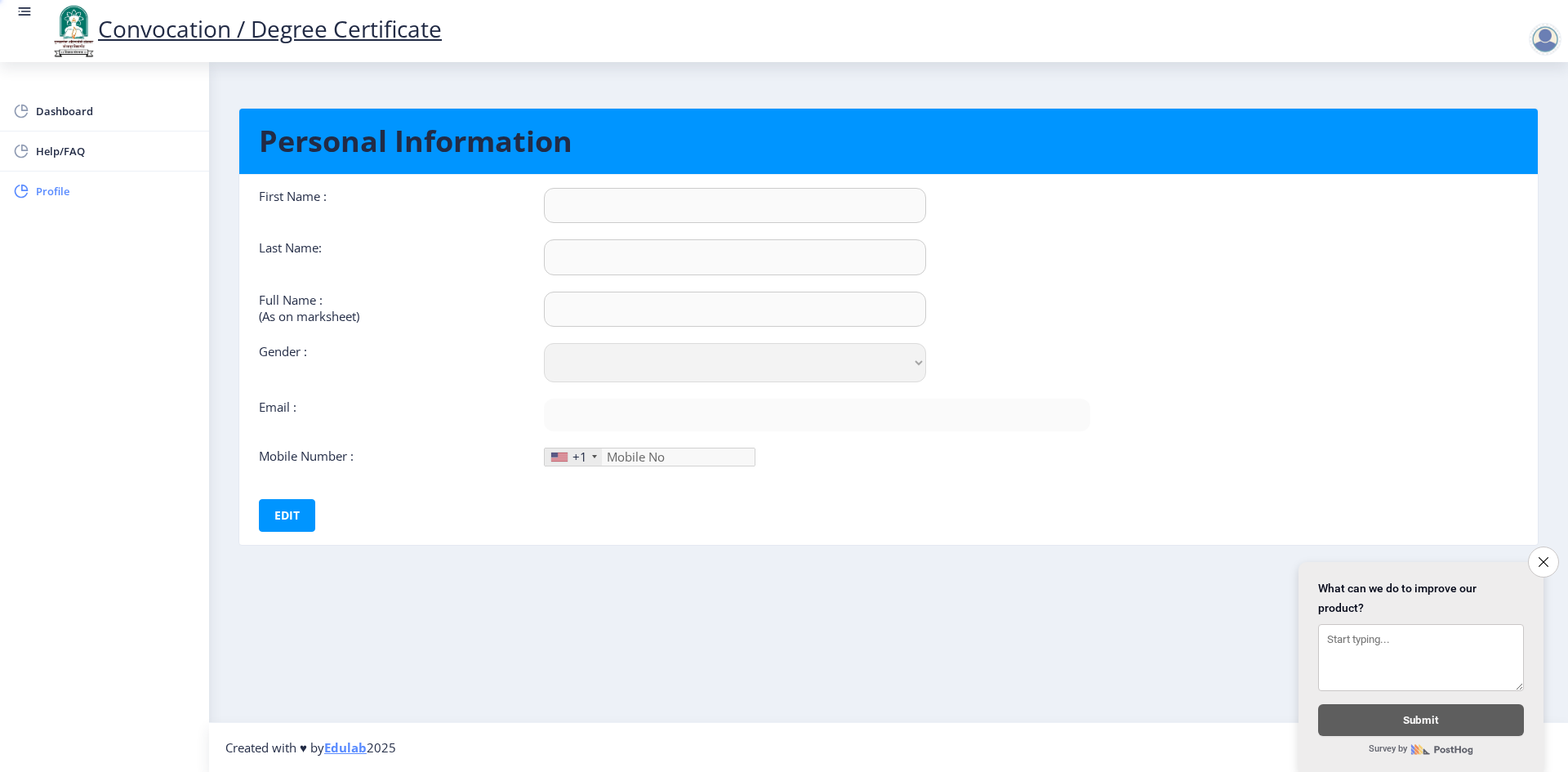
type input "Shraddha"
type input "Lunawat"
type input "Shraddha Ravi Lunawat"
select select "Female"
type input "[EMAIL_ADDRESS][DOMAIN_NAME]"
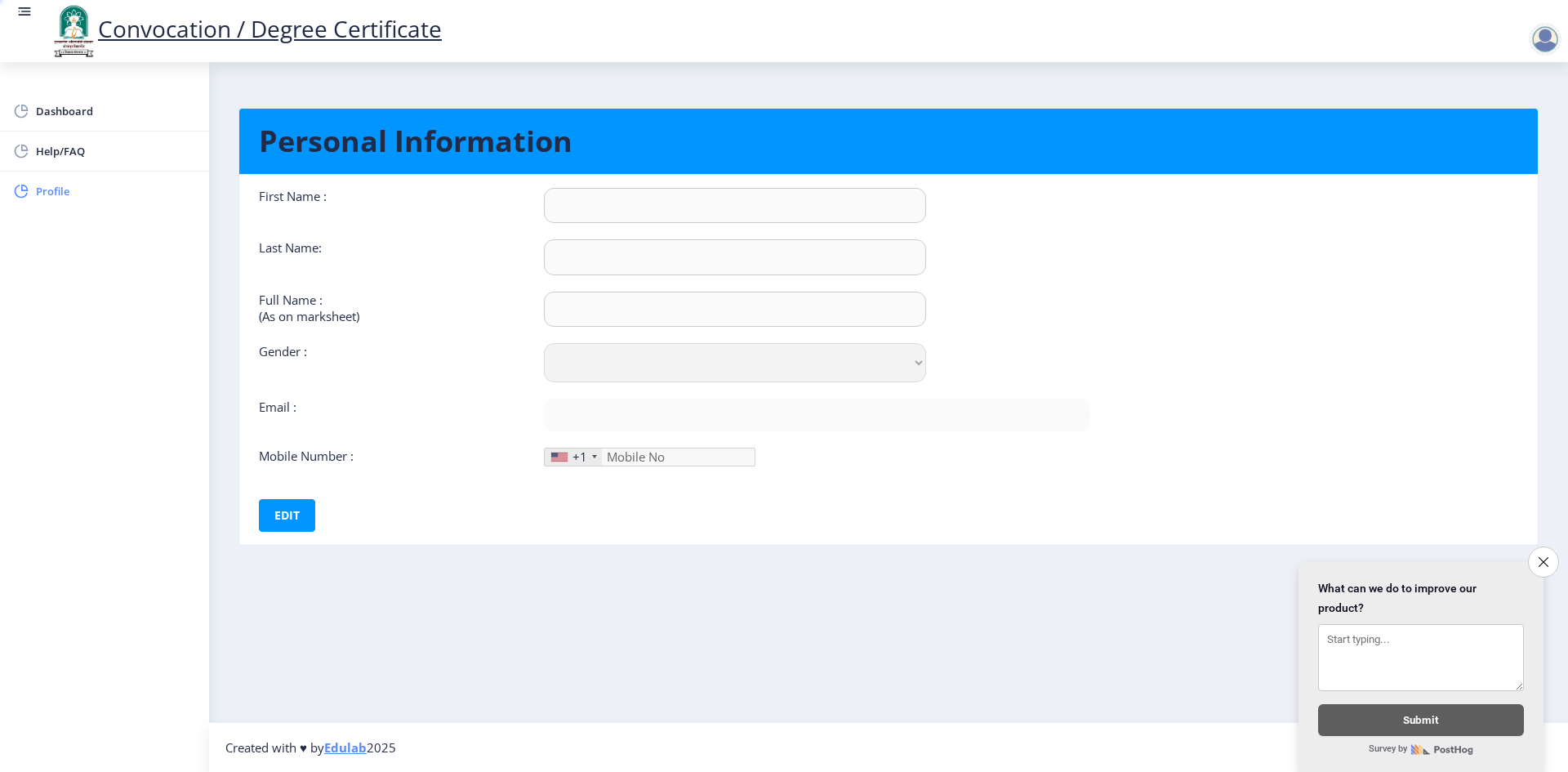
type input "9822294957"
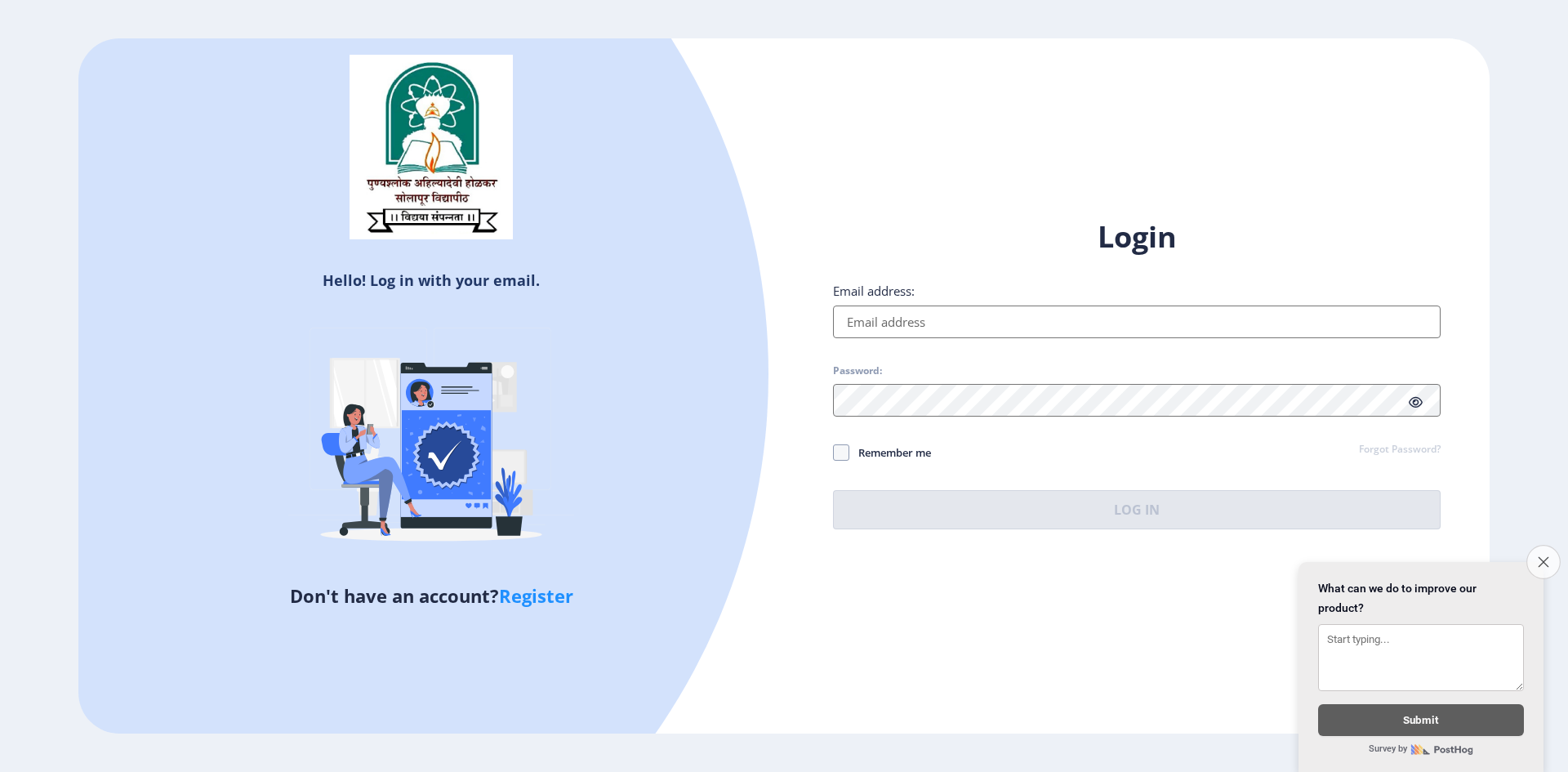
type input "[EMAIL_ADDRESS][DOMAIN_NAME]"
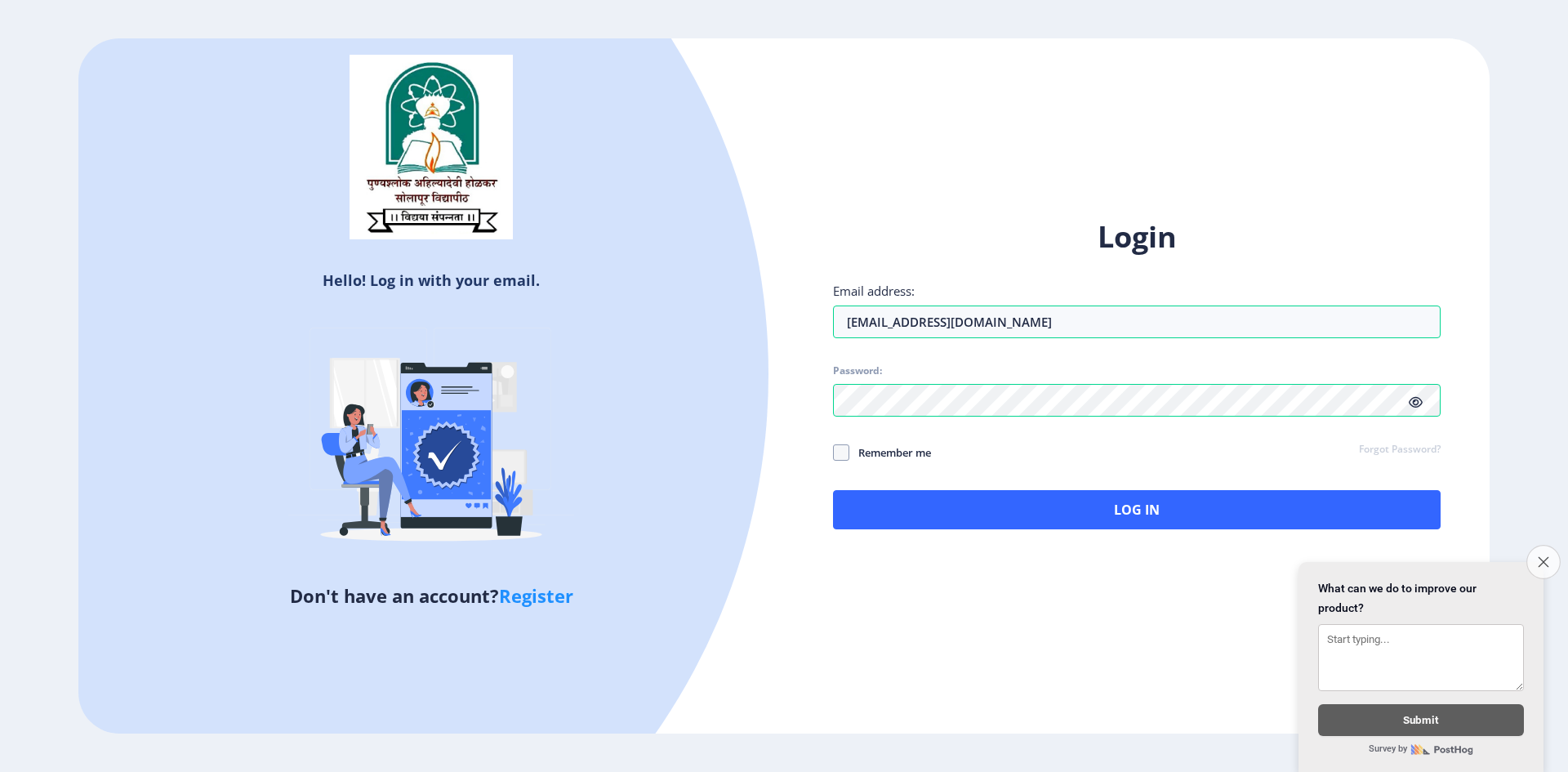
click at [1547, 545] on button "Close survey" at bounding box center [1543, 562] width 34 height 34
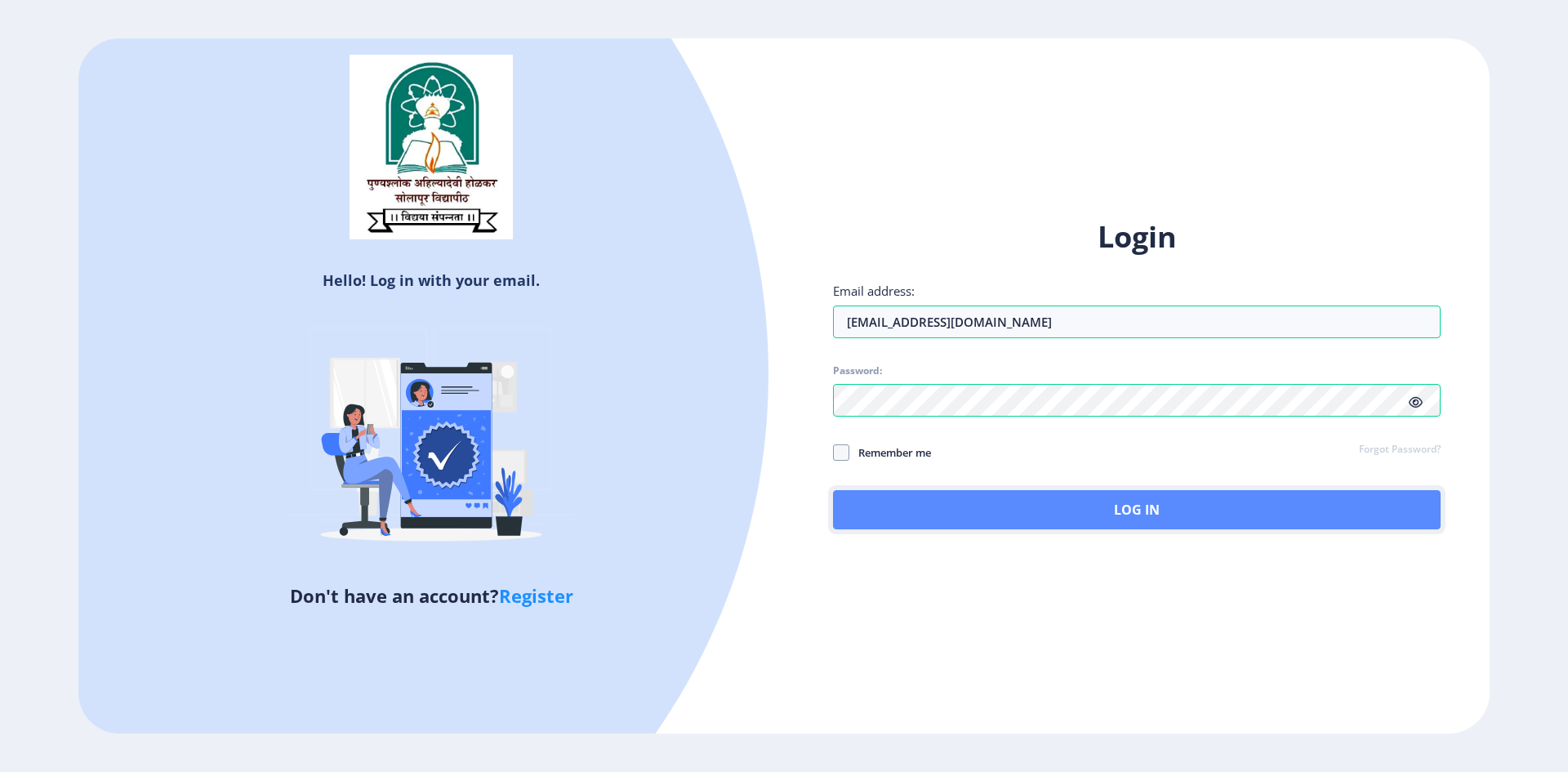
click at [1137, 513] on button "Log In" at bounding box center [1137, 510] width 608 height 39
